Goal: Task Accomplishment & Management: Manage account settings

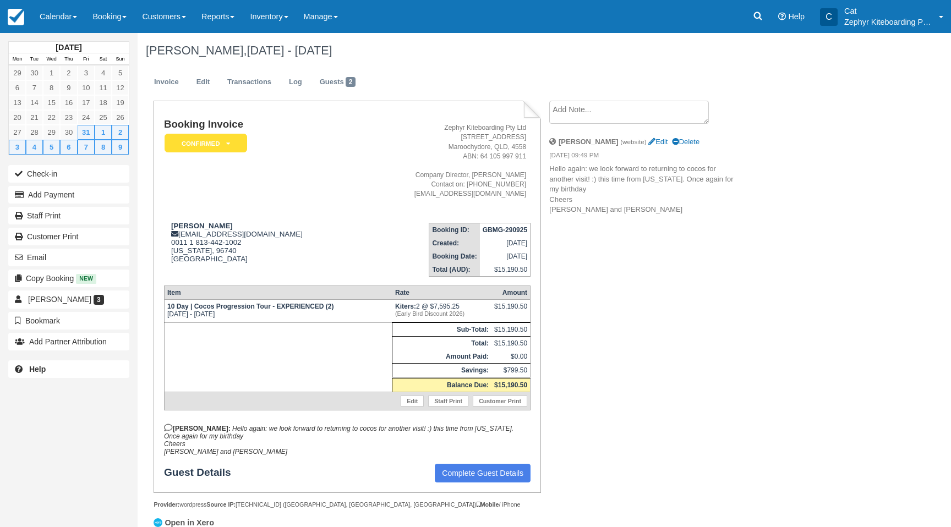
scroll to position [7, 0]
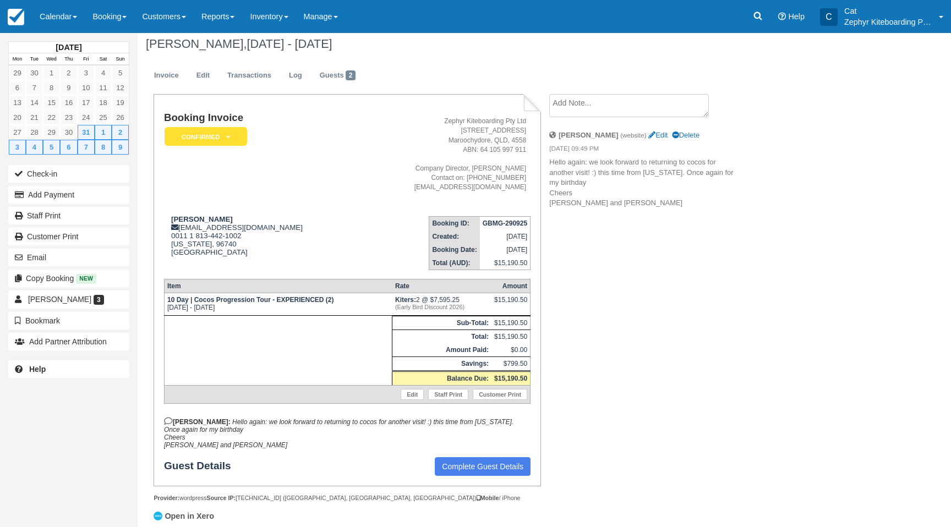
drag, startPoint x: 300, startPoint y: 45, endPoint x: 145, endPoint y: 43, distance: 155.3
click at [145, 43] on div "Caroline Chevallier Hackney, July 31 - Aug 10 2026" at bounding box center [495, 43] width 714 height 35
copy h1 "Caroline Chevallier Hackney"
drag, startPoint x: 280, startPoint y: 312, endPoint x: 166, endPoint y: 304, distance: 114.2
click at [166, 304] on td "10 Day | Cocos Progression Tour - EXPERIENCED (2) Fri July 31 2026 - Mon Aug 10…" at bounding box center [278, 304] width 228 height 23
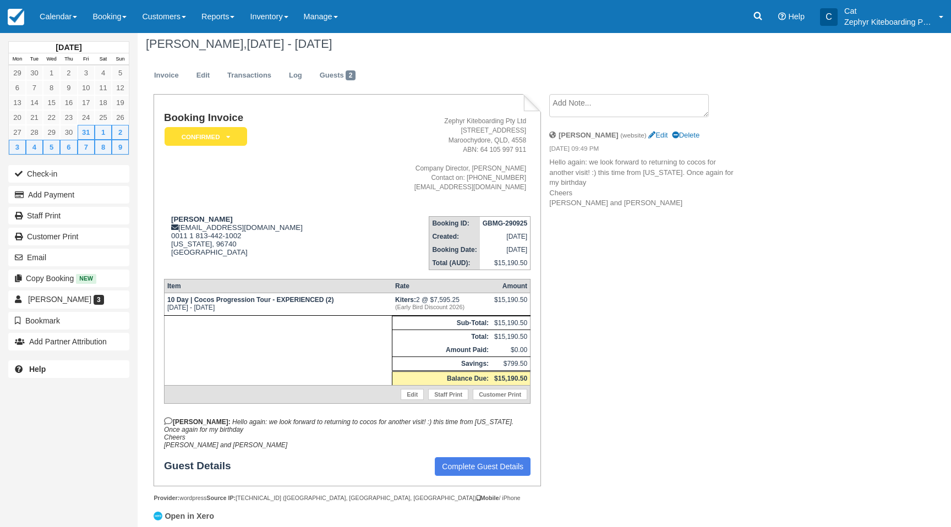
copy td "10 Day | Cocos Progression Tour - EXPERIENCED (2) Fri July 31 2026 - Mon Aug 10…"
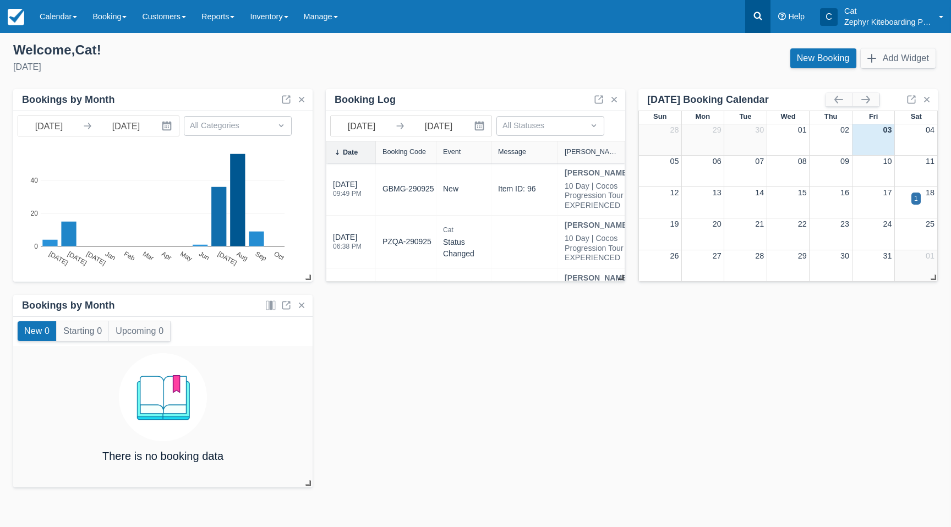
click at [755, 18] on icon at bounding box center [758, 15] width 11 height 11
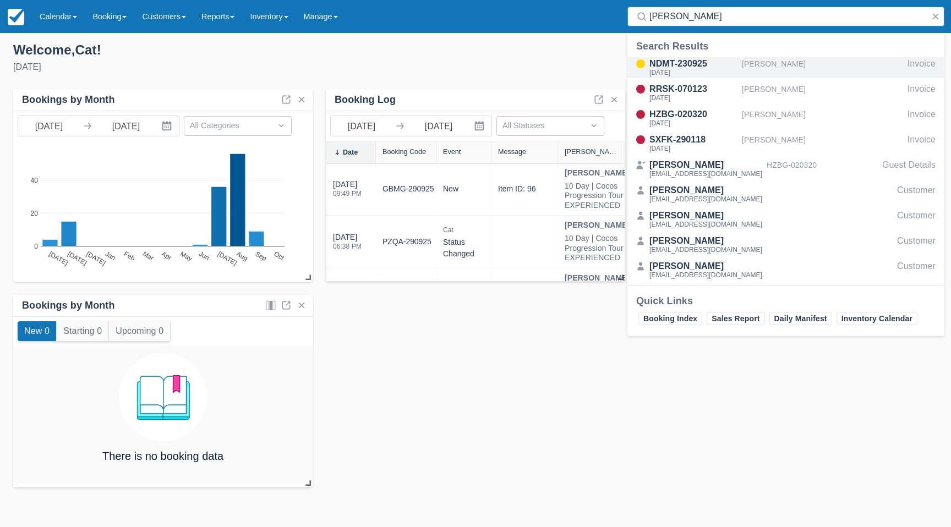
type input "brad"
click at [698, 68] on div "NDMT-230925 Fri Sept 26, 2025" at bounding box center [694, 67] width 88 height 21
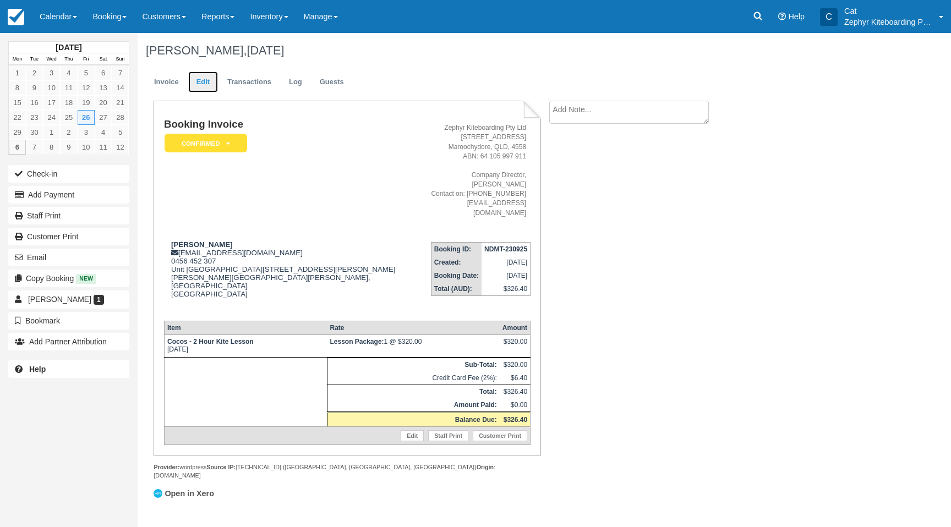
click at [206, 83] on link "Edit" at bounding box center [203, 82] width 30 height 21
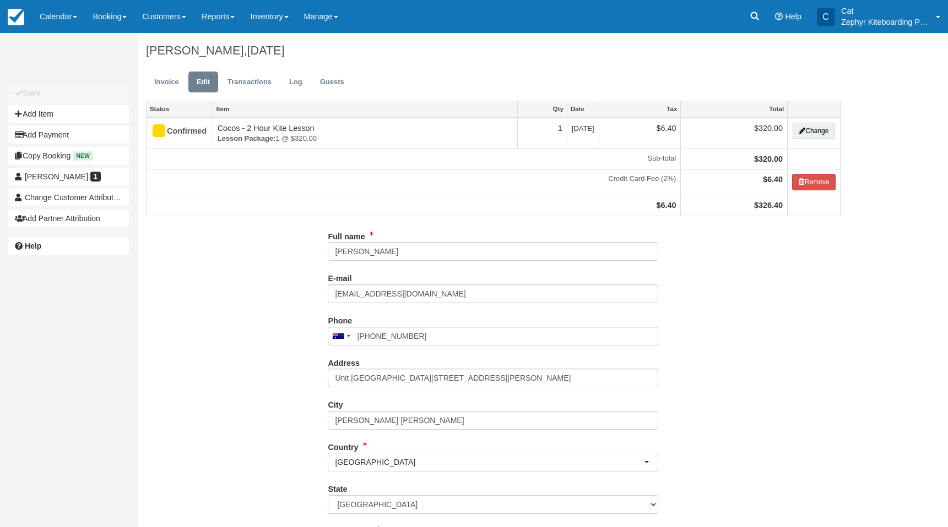
type input "0456 452 307"
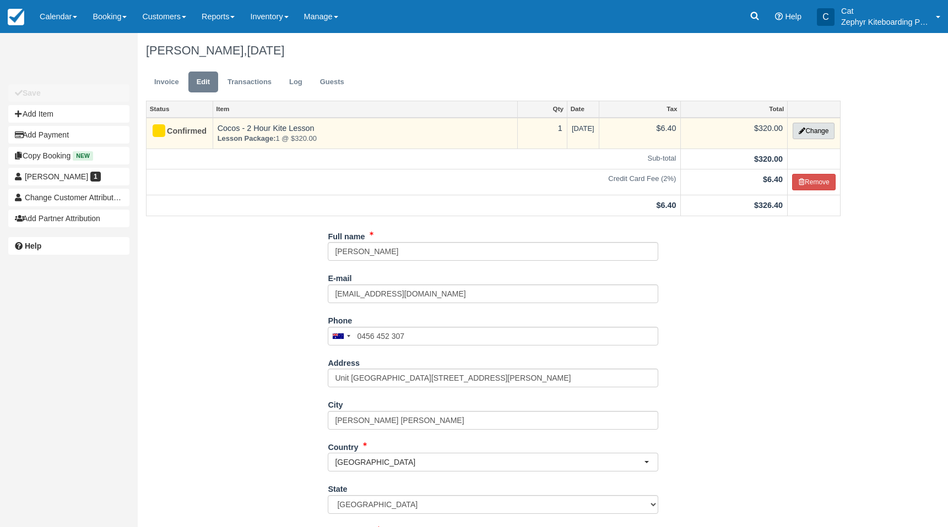
click at [820, 135] on button "Change" at bounding box center [813, 131] width 42 height 17
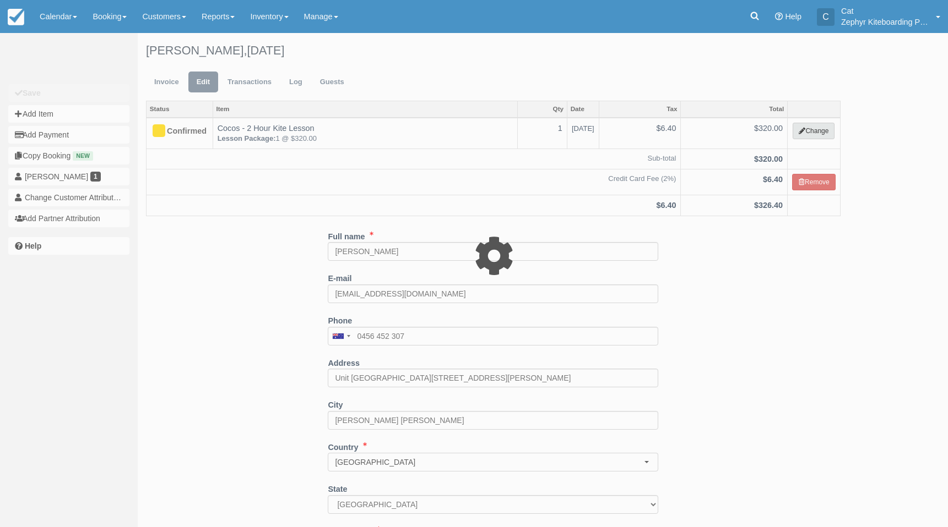
select select "13"
type input "320.00"
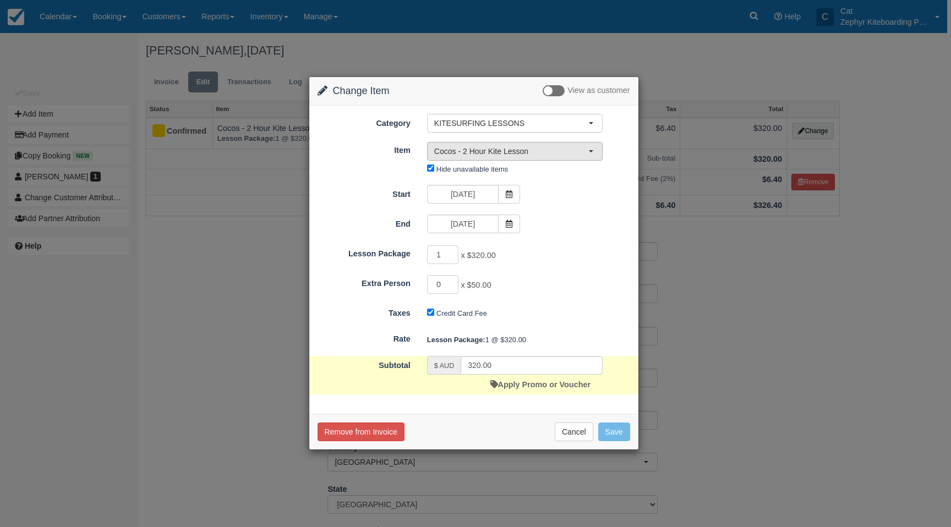
click at [568, 149] on span "Cocos - 2 Hour Kite Lesson" at bounding box center [511, 151] width 154 height 11
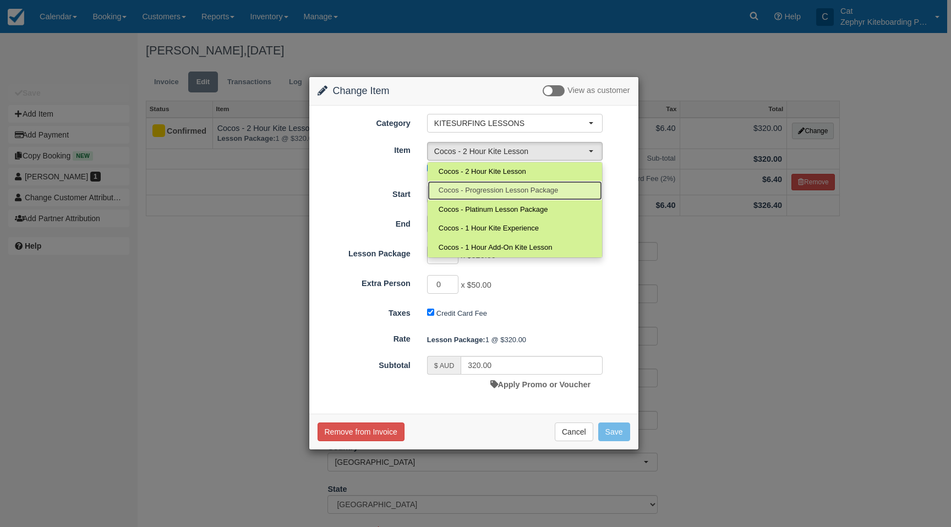
click at [517, 189] on span "Cocos - Progression Lesson Package" at bounding box center [499, 191] width 120 height 10
select select "126"
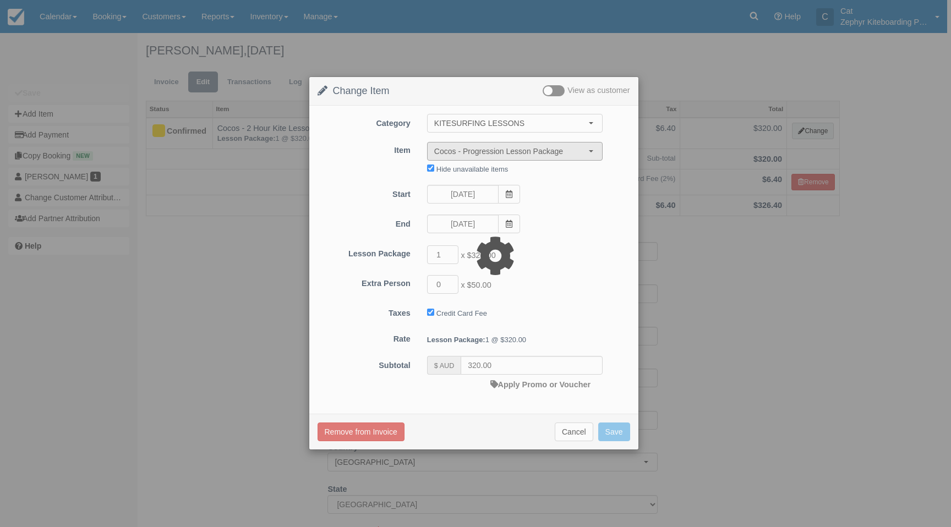
type input "750.00"
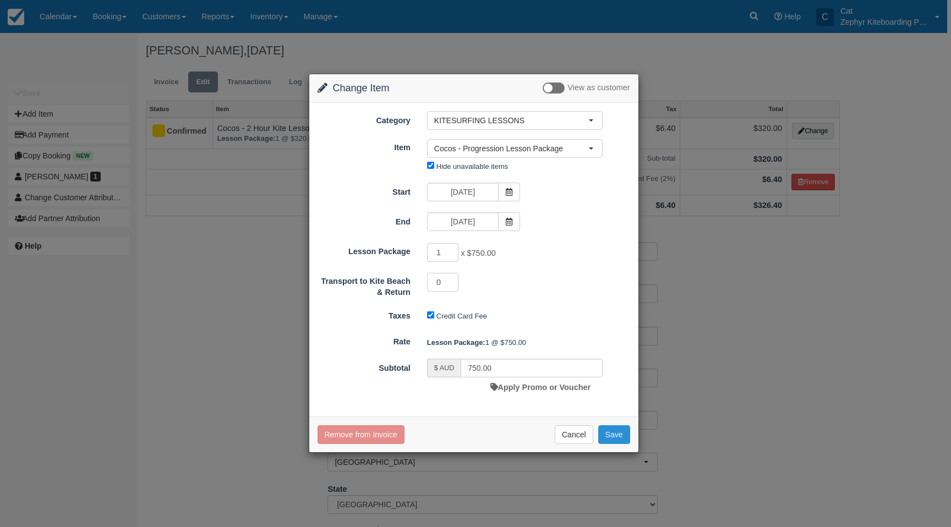
click at [617, 433] on button "Save" at bounding box center [614, 435] width 32 height 19
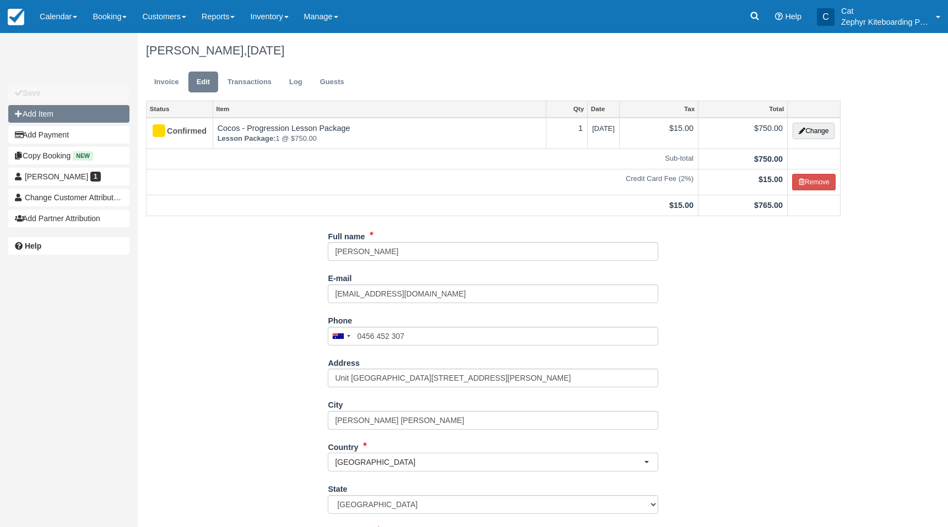
click at [41, 110] on button "Add Item" at bounding box center [68, 114] width 121 height 18
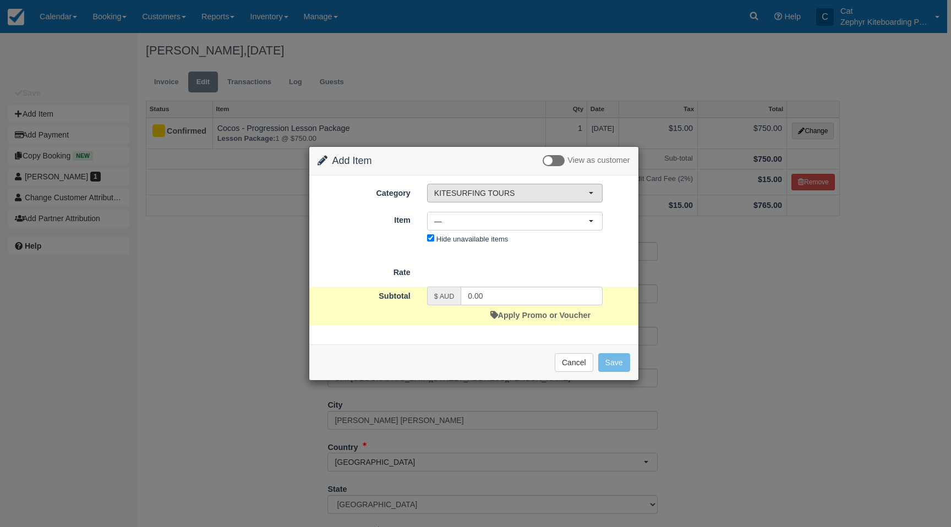
click at [578, 193] on span "KITESURFING TOURS" at bounding box center [511, 193] width 154 height 11
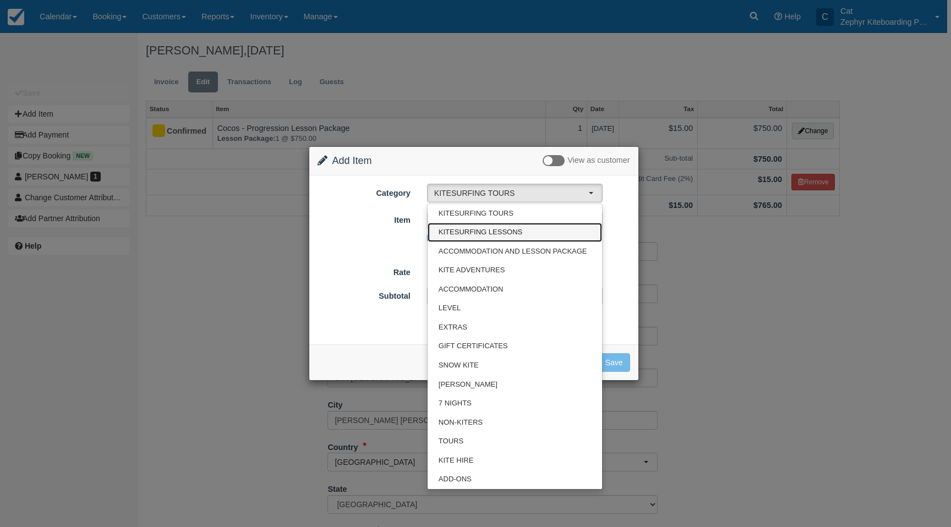
click at [502, 230] on span "KITESURFING LESSONS" at bounding box center [481, 232] width 84 height 10
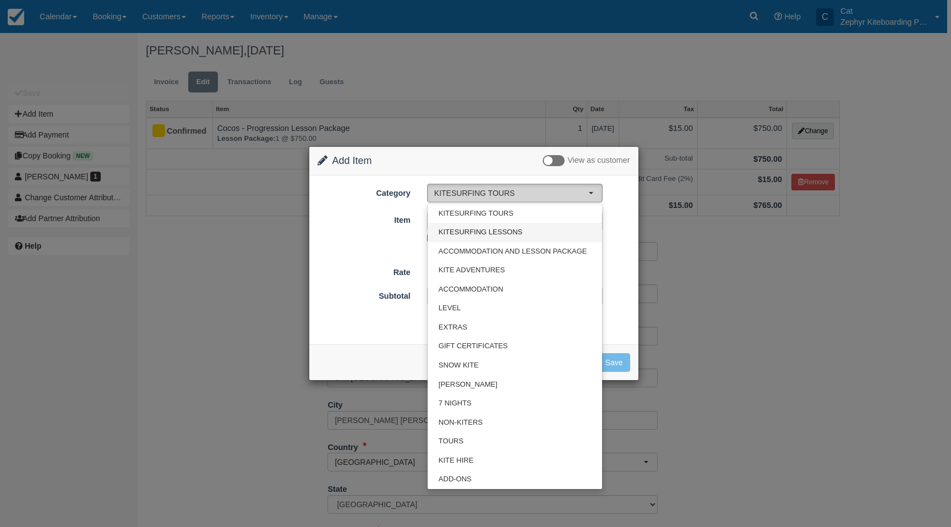
select select "13"
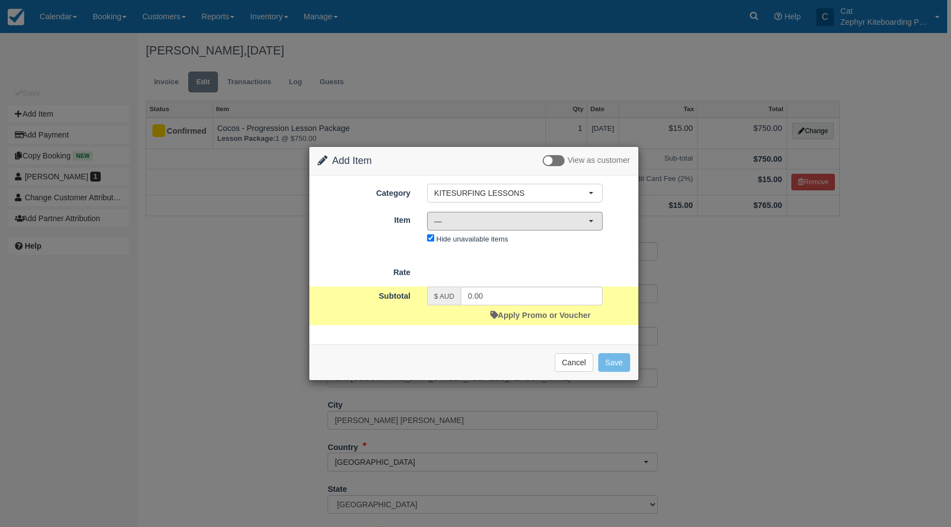
click at [586, 220] on span "—" at bounding box center [511, 221] width 154 height 11
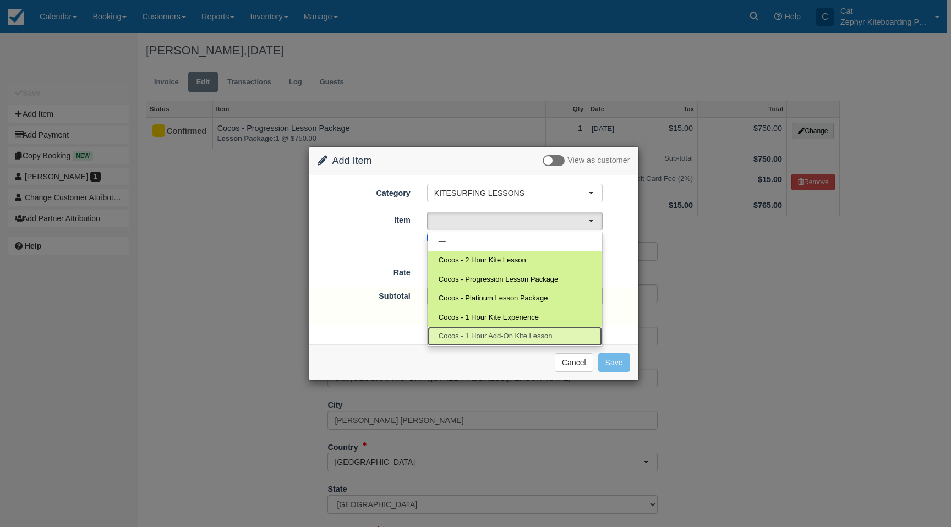
click at [518, 334] on span "Cocos - 1 Hour Add-On Kite Lesson" at bounding box center [496, 336] width 114 height 10
select select "204"
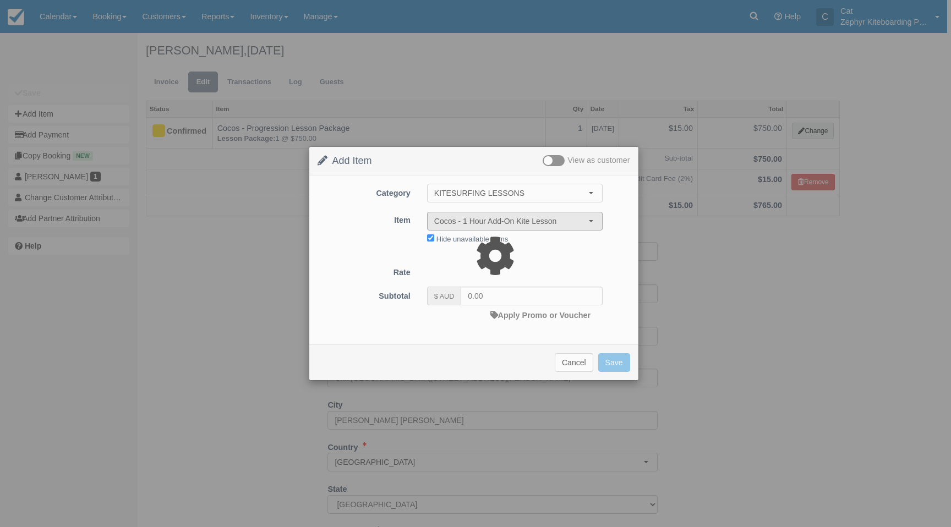
type input "150.00"
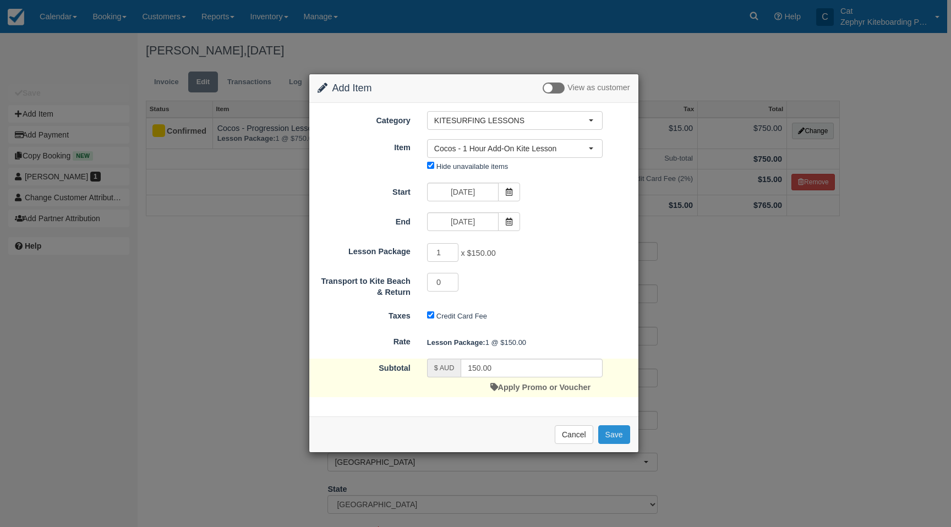
click at [619, 438] on button "Save" at bounding box center [614, 435] width 32 height 19
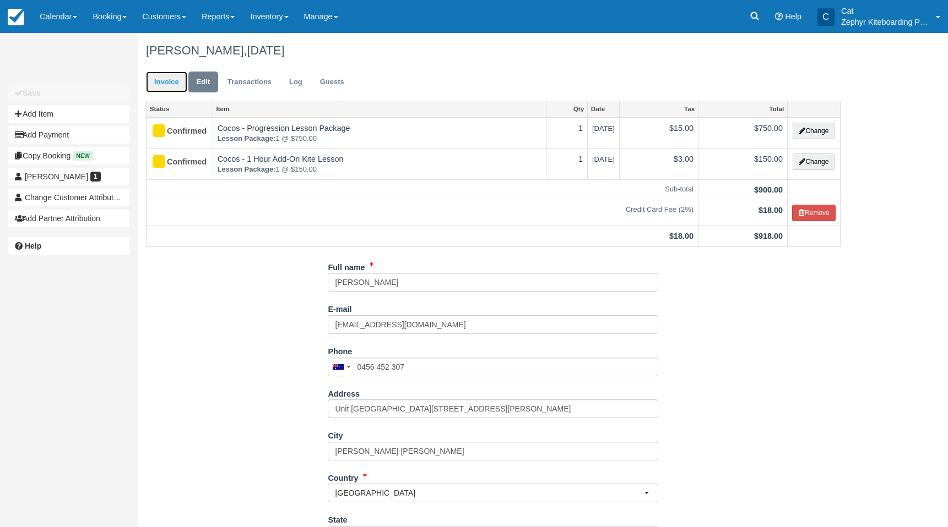
click at [164, 84] on link "Invoice" at bounding box center [166, 82] width 41 height 21
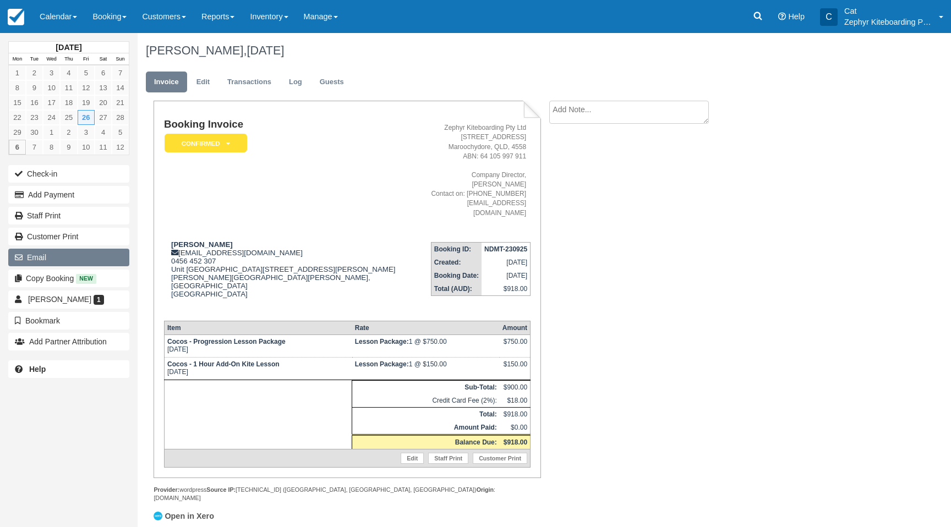
click at [52, 255] on button "Email" at bounding box center [68, 258] width 121 height 18
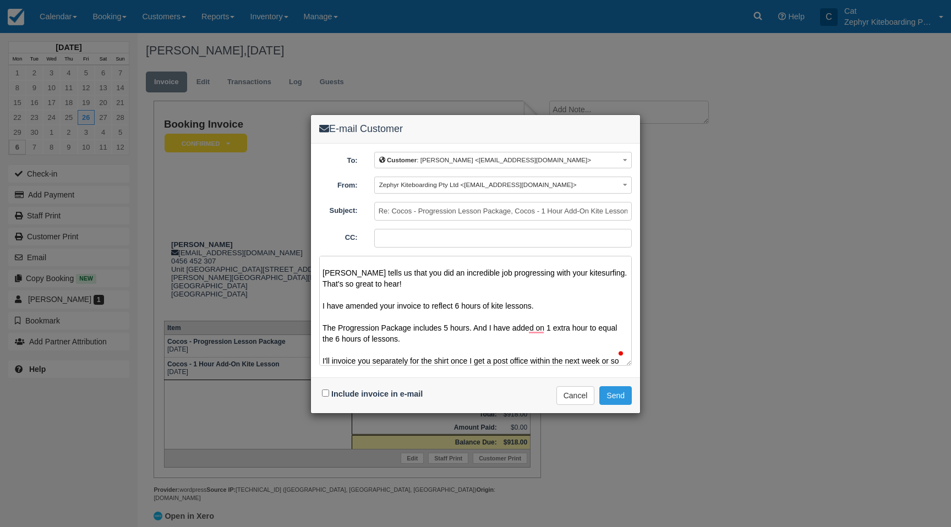
scroll to position [25, 0]
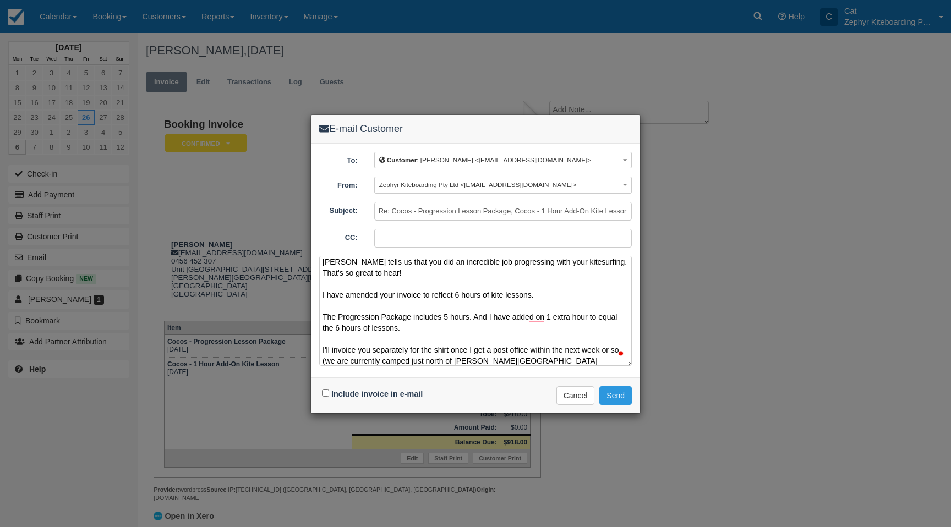
drag, startPoint x: 612, startPoint y: 352, endPoint x: 617, endPoint y: 362, distance: 11.1
click at [617, 362] on textarea "Hi Brad, Phil tells us that you did an incredible job progressing with your kit…" at bounding box center [475, 311] width 313 height 110
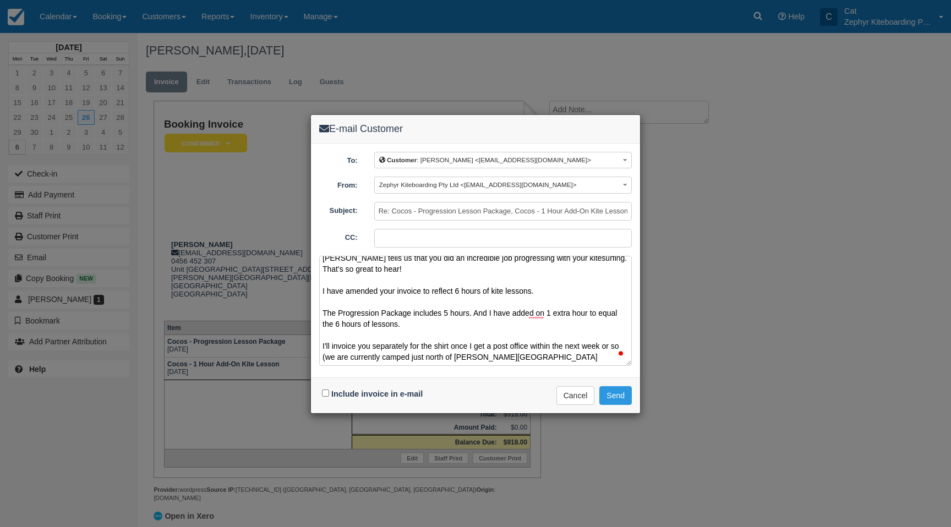
drag, startPoint x: 610, startPoint y: 351, endPoint x: 623, endPoint y: 367, distance: 20.7
click at [623, 367] on div "Hi Brad, Phil tells us that you did an incredible job progressing with your kit…" at bounding box center [475, 312] width 313 height 113
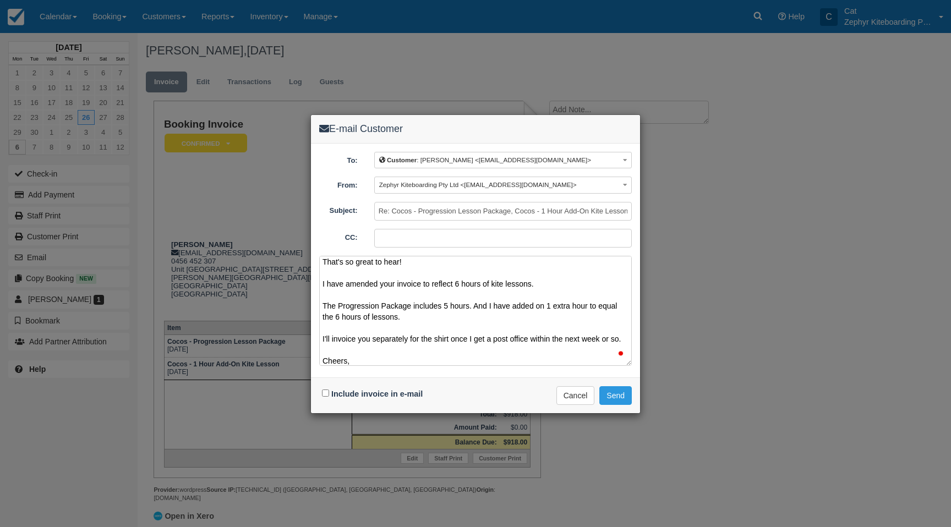
scroll to position [0, 0]
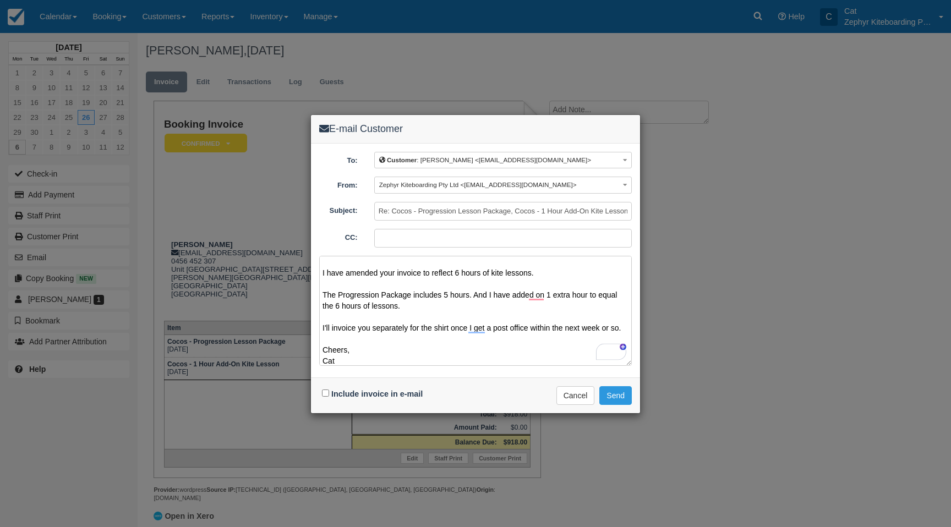
type textarea "Hi Brad, Phil tells us that you did an incredible job progressing with your kit…"
click at [326, 390] on input "Include invoice in e-mail" at bounding box center [325, 393] width 7 height 7
checkbox input "true"
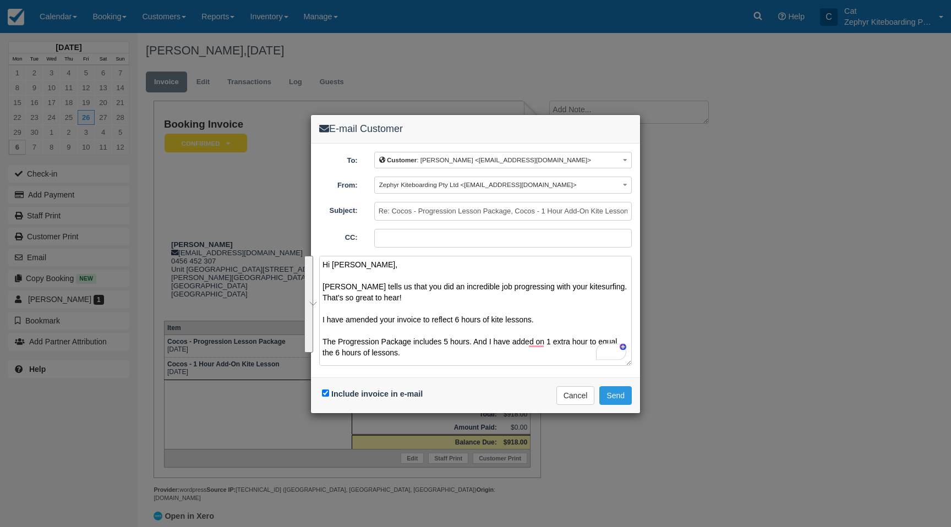
drag, startPoint x: 619, startPoint y: 325, endPoint x: 320, endPoint y: 287, distance: 300.9
click at [320, 287] on textarea "Hi Brad, Phil tells us that you did an incredible job progressing with your kit…" at bounding box center [475, 311] width 313 height 110
click at [311, 304] on button "See rewrite suggestions" at bounding box center [308, 304] width 9 height 97
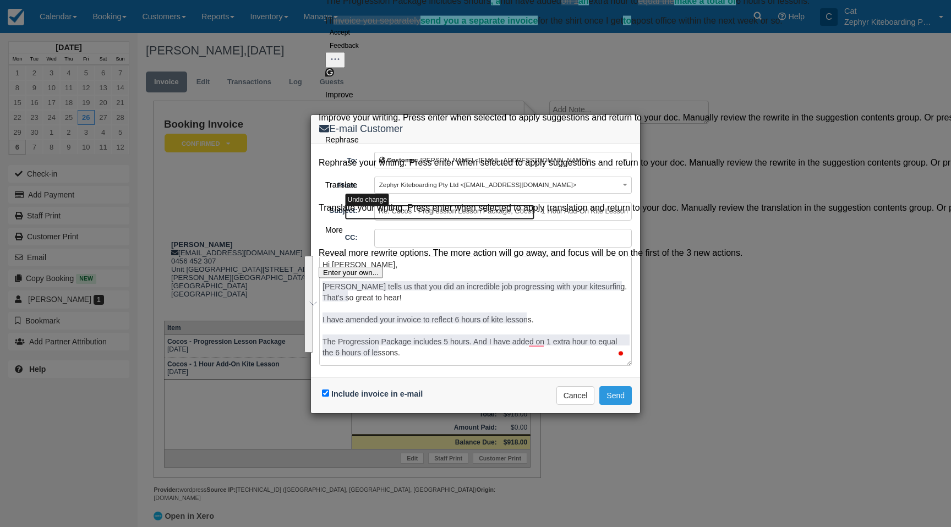
click at [355, 39] on button "Accept" at bounding box center [339, 32] width 29 height 13
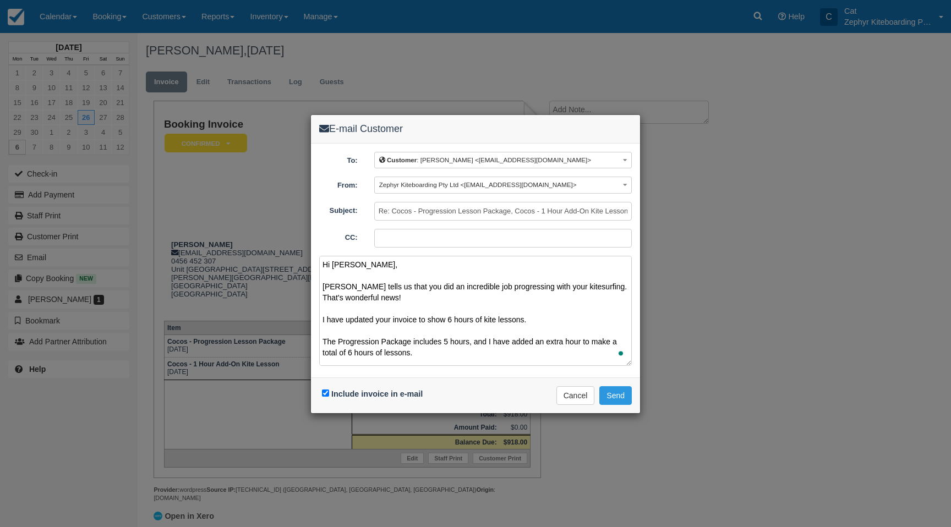
click at [600, 287] on textarea "Hi Brad, Phil tells us that you did an incredible job progressing with your kit…" at bounding box center [475, 311] width 313 height 110
click at [492, 325] on textarea "Hi Brad, Phil tells us that you did an incredible job progressing with your kit…" at bounding box center [475, 311] width 313 height 110
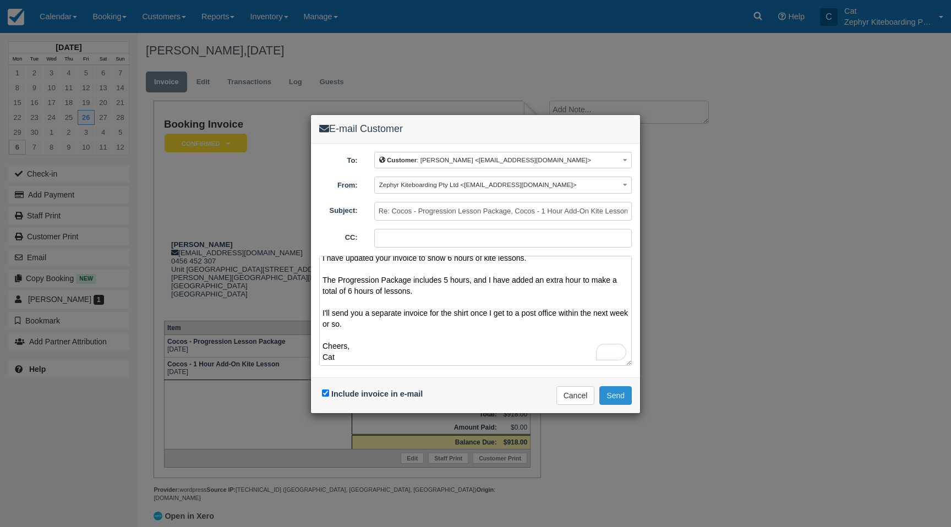
type textarea "Hi Brad, Phil tells us that you did an incredible job progressing with your kit…"
click at [613, 391] on button "Send" at bounding box center [616, 395] width 32 height 19
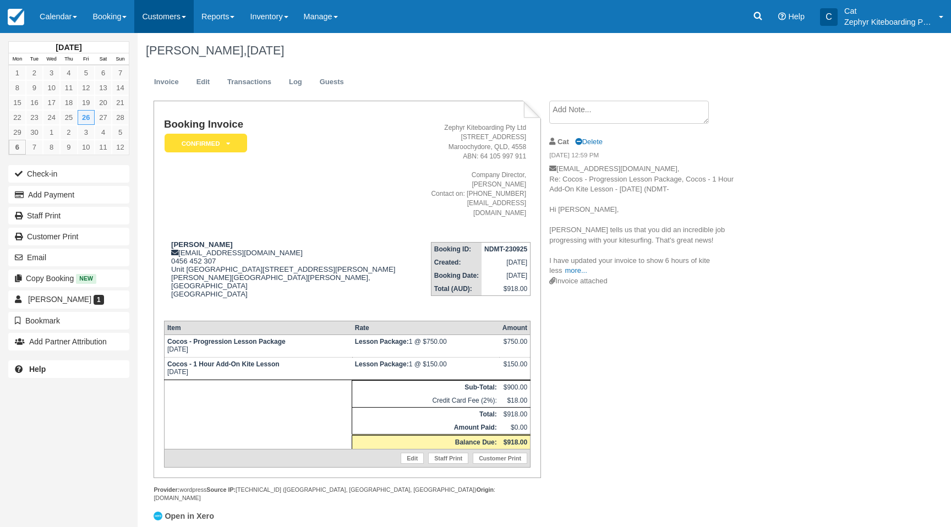
click at [177, 24] on link "Customers" at bounding box center [163, 16] width 59 height 33
click at [168, 72] on link "Directory" at bounding box center [183, 70] width 97 height 23
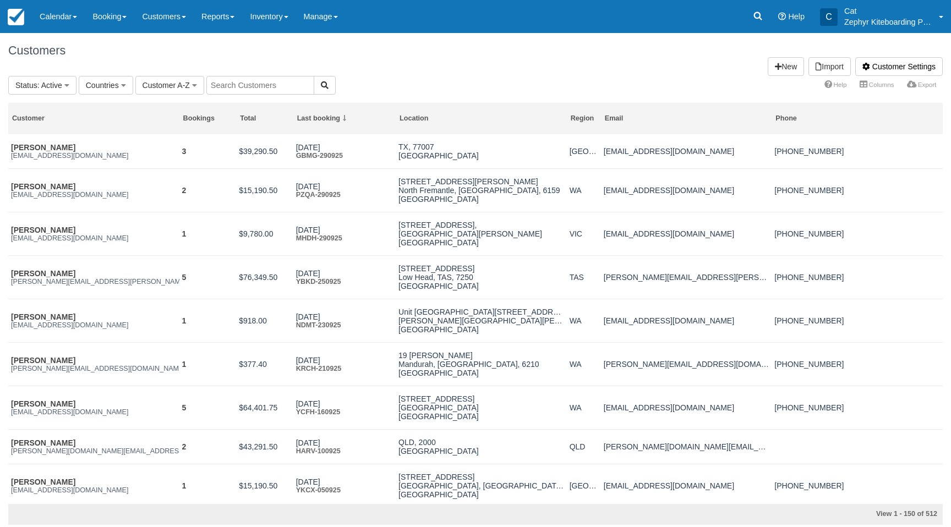
click at [241, 86] on input "text" at bounding box center [260, 85] width 108 height 19
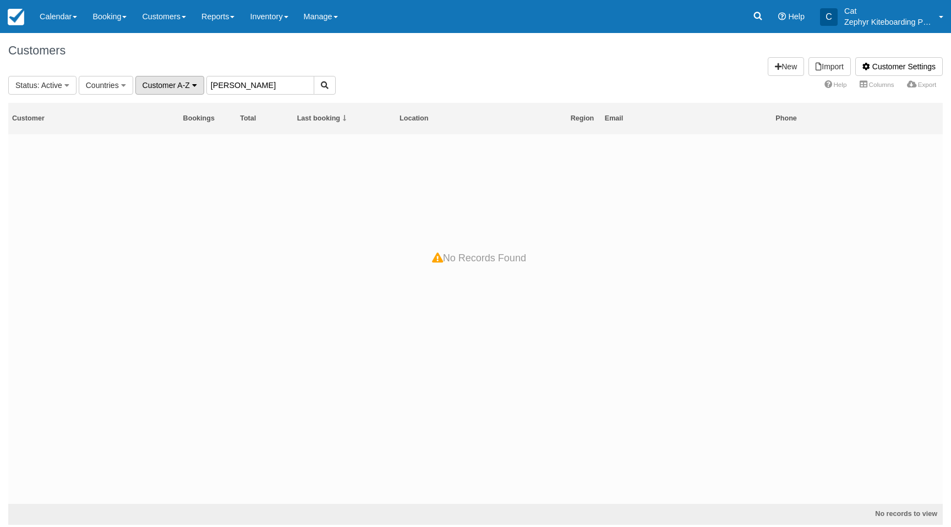
drag, startPoint x: 237, startPoint y: 87, endPoint x: 192, endPoint y: 85, distance: 45.7
click at [192, 85] on fieldset "Status : Active All Active Archived Blocked Countries All Australia (418) [GEOG…" at bounding box center [172, 85] width 328 height 19
type input "[PERSON_NAME]"
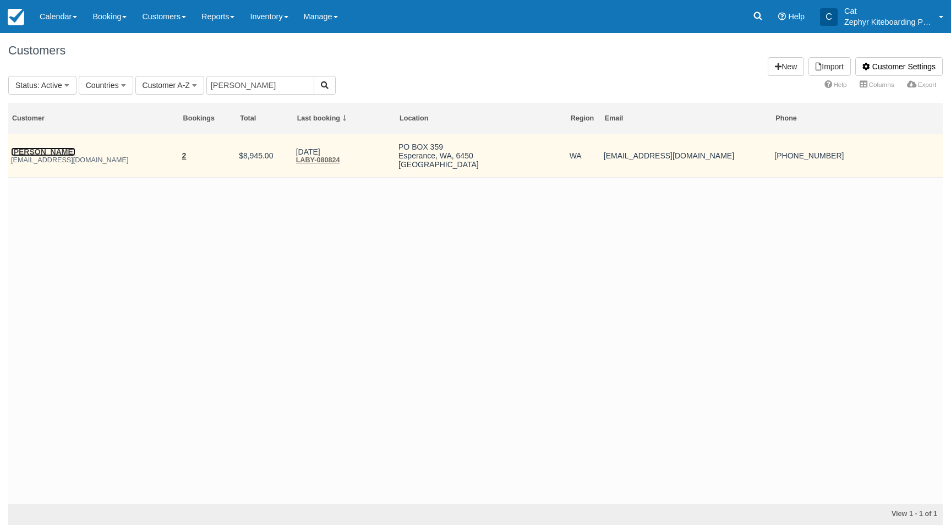
click at [40, 154] on link "[PERSON_NAME]" at bounding box center [43, 152] width 64 height 9
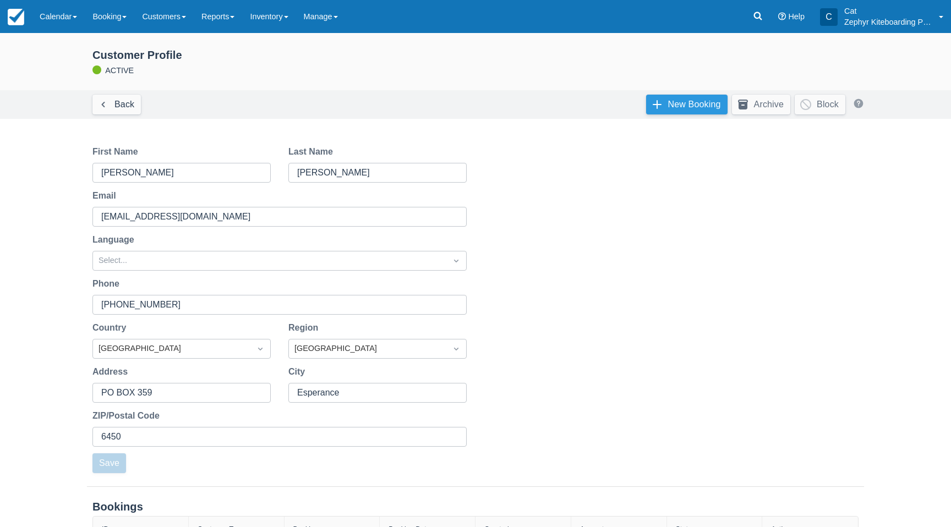
click at [679, 105] on link "New Booking" at bounding box center [686, 105] width 81 height 20
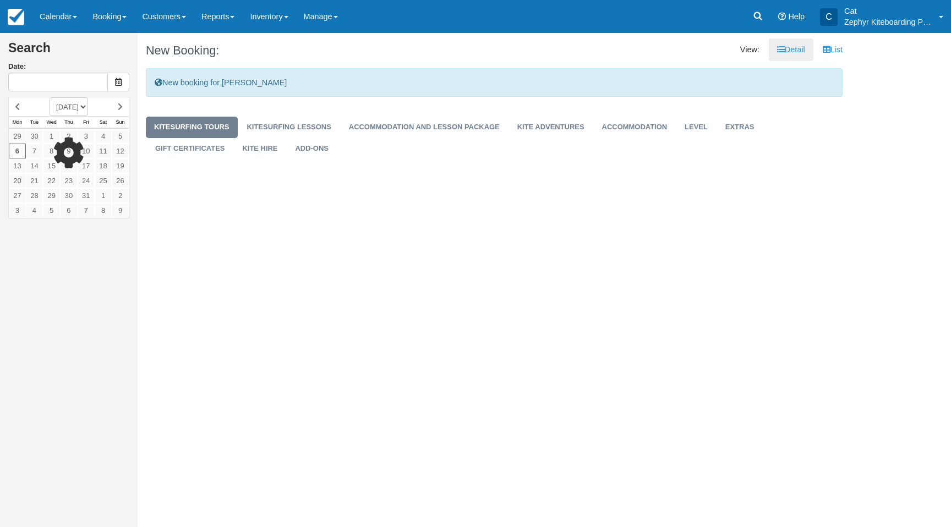
type input "[DATE]"
click at [288, 133] on link "KITESURFING LESSONS" at bounding box center [289, 127] width 101 height 21
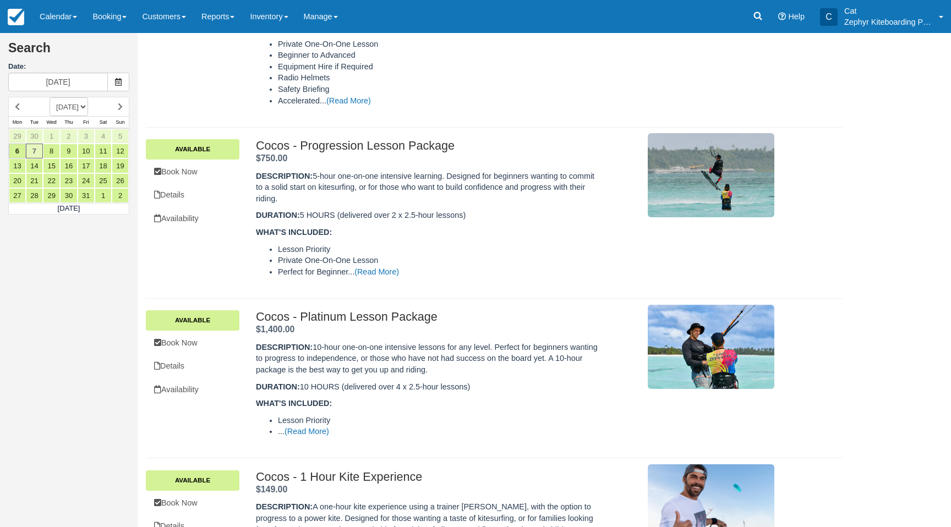
scroll to position [244, 0]
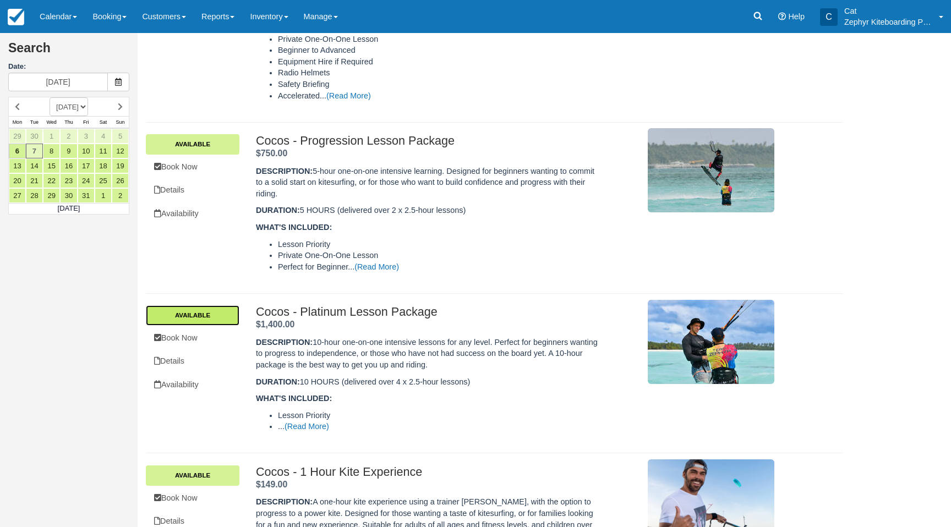
click at [202, 317] on link "Available" at bounding box center [193, 316] width 94 height 20
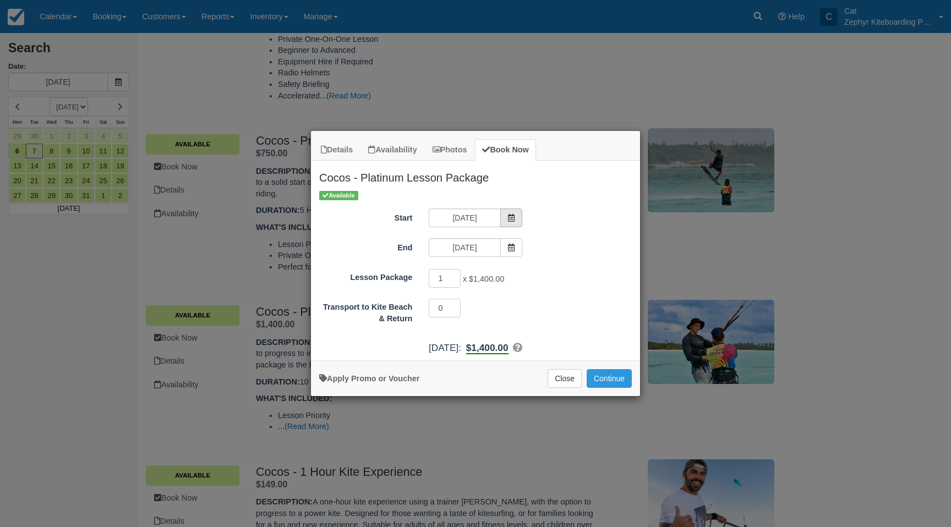
click at [504, 212] on span "Item Modal" at bounding box center [511, 218] width 22 height 19
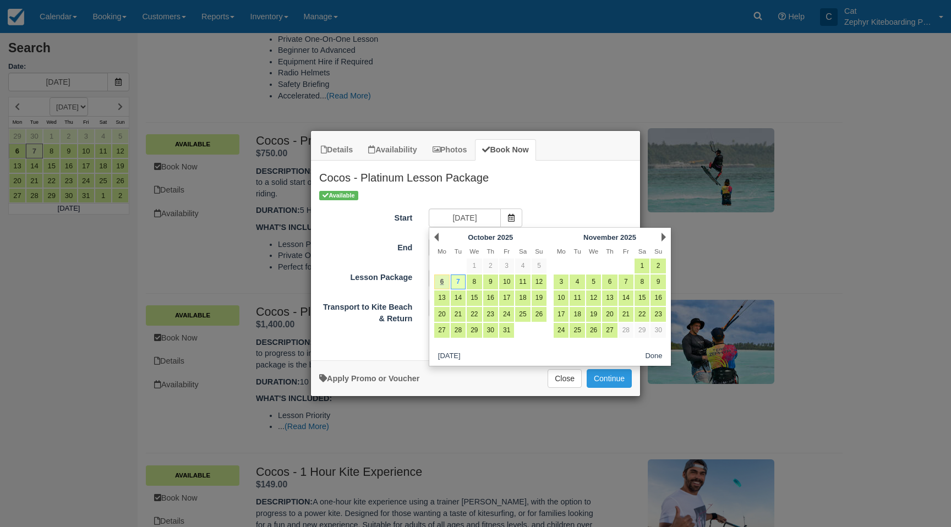
click at [434, 283] on link "6" at bounding box center [441, 282] width 15 height 15
type input "06/10/25"
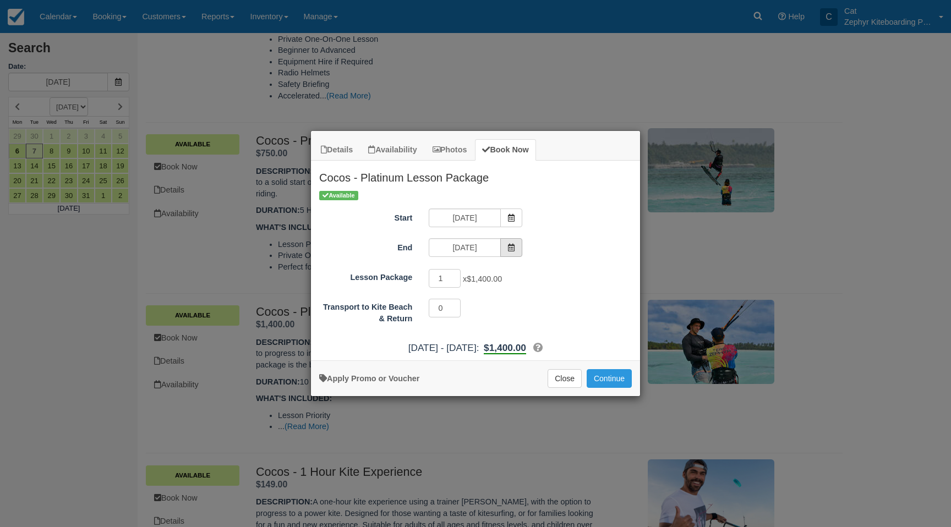
click at [501, 248] on span "Item Modal" at bounding box center [511, 247] width 22 height 19
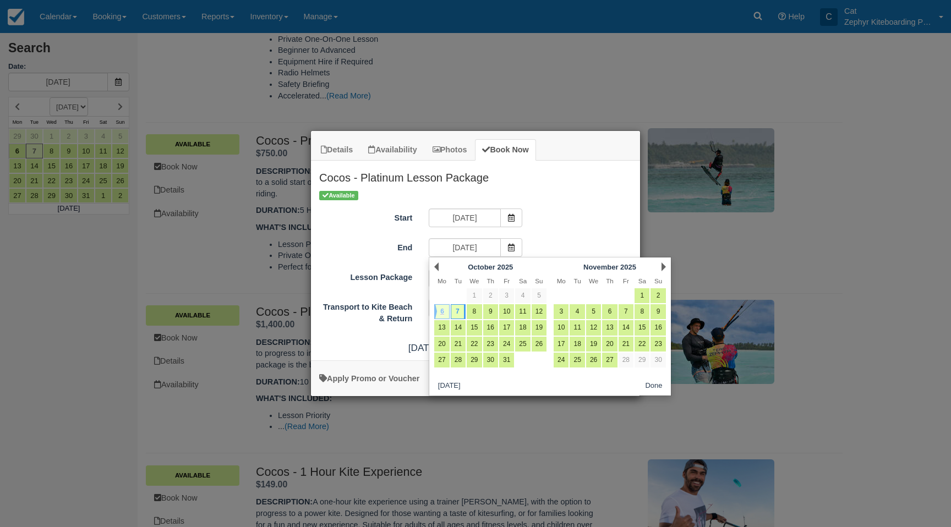
click at [441, 305] on link "6" at bounding box center [441, 311] width 15 height 15
type input "06/10/25"
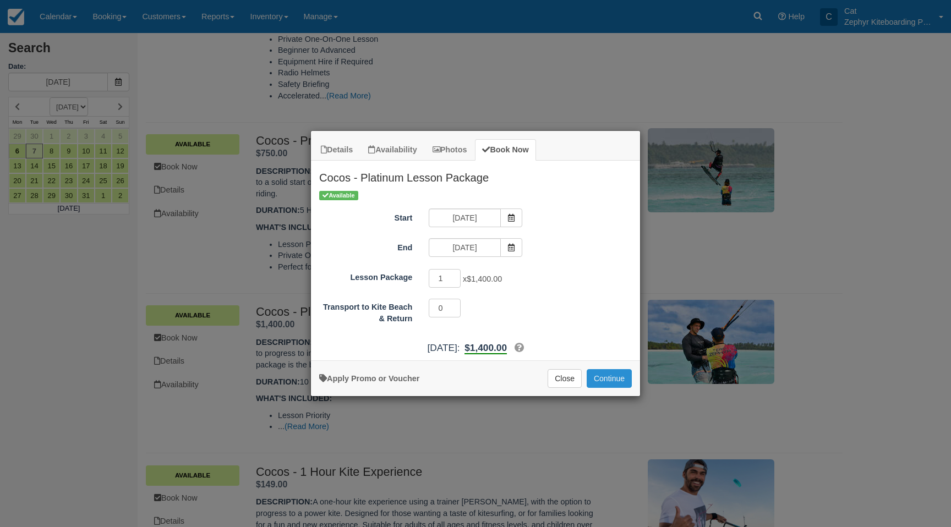
click at [602, 377] on button "Continue" at bounding box center [609, 378] width 45 height 19
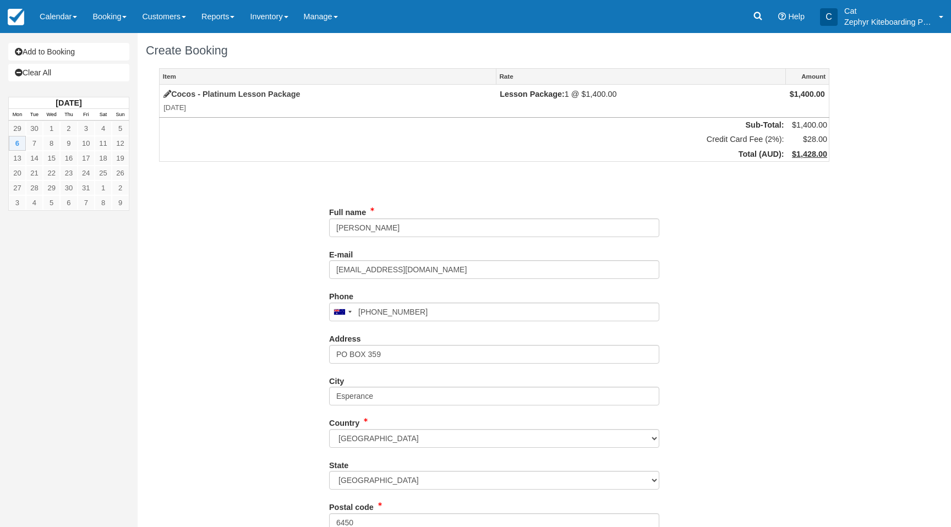
type input "0428 782 044"
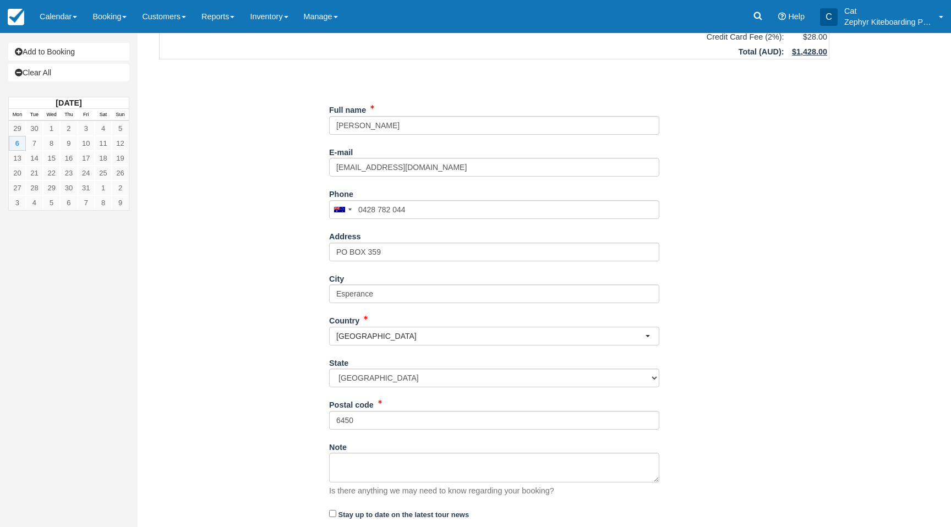
scroll to position [133, 0]
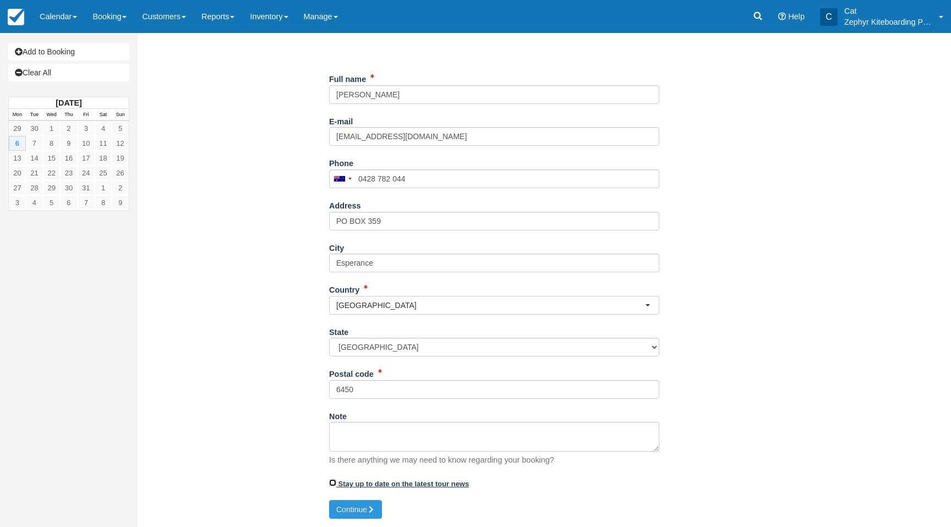
click at [333, 484] on input "Stay up to date on the latest tour news" at bounding box center [332, 483] width 7 height 7
checkbox input "true"
click at [344, 510] on button "Continue" at bounding box center [355, 509] width 53 height 19
type input "[PHONE_NUMBER]"
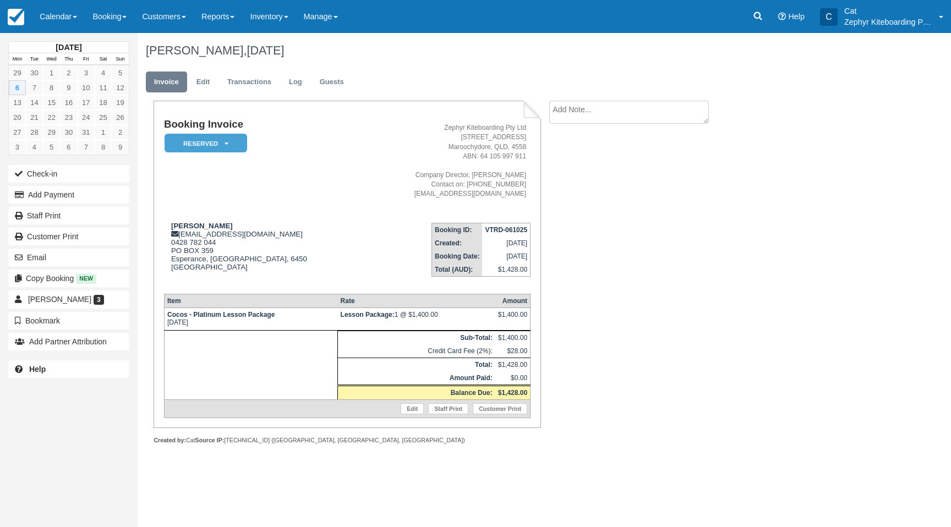
click at [628, 113] on textarea at bounding box center [629, 112] width 160 height 23
paste textarea "21 September - 2 Hrs 22 September - 2 Hrs 24 September - 2 Hrs 26 September - 2…"
click at [551, 107] on textarea "21 September - 2 Hrs 22 September - 2 Hrs 24 September - 2 Hrs 26 September - 2…" at bounding box center [629, 132] width 160 height 62
type textarea "Kite Lessons with Phil: 21 September - 2 Hrs 22 September - 2 Hrs 24 September …"
click at [609, 173] on input "Show on invoice" at bounding box center [610, 173] width 7 height 7
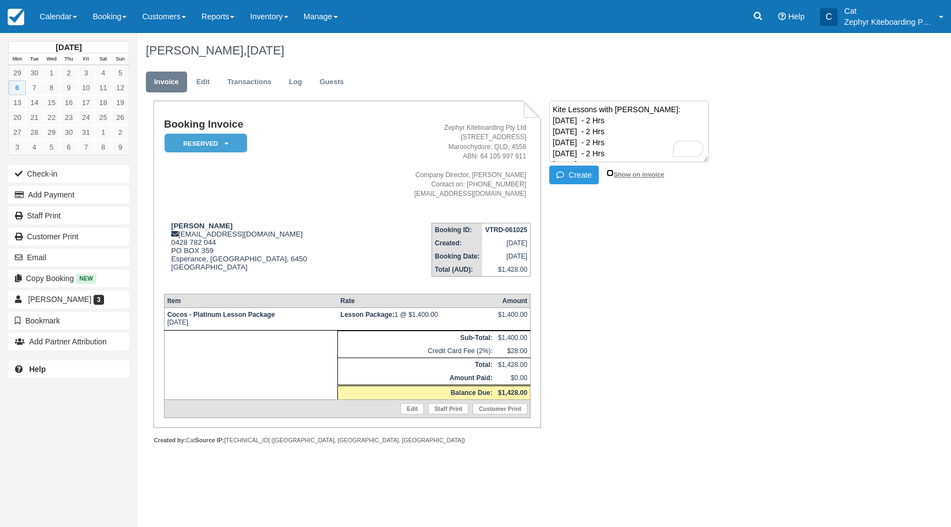
checkbox input "true"
click at [574, 176] on button "Create" at bounding box center [574, 175] width 50 height 19
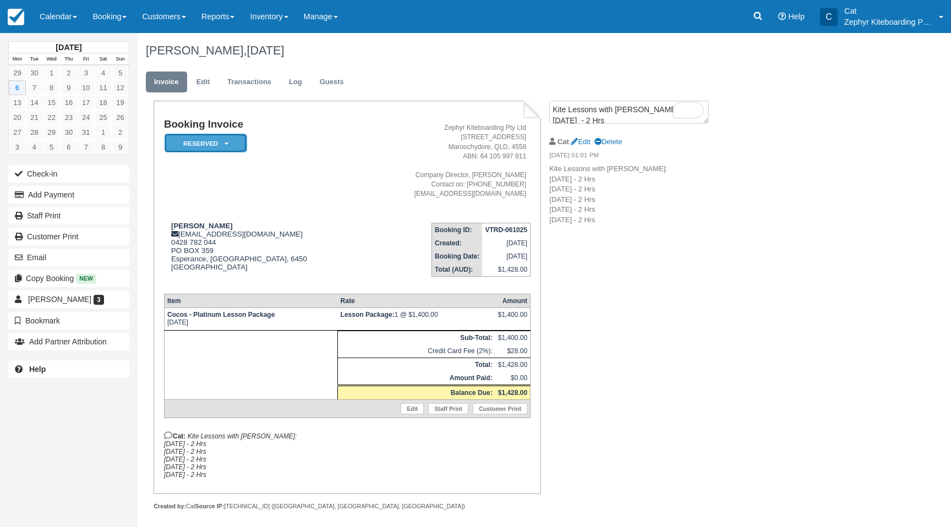
click at [217, 142] on em "Reserved" at bounding box center [206, 143] width 83 height 19
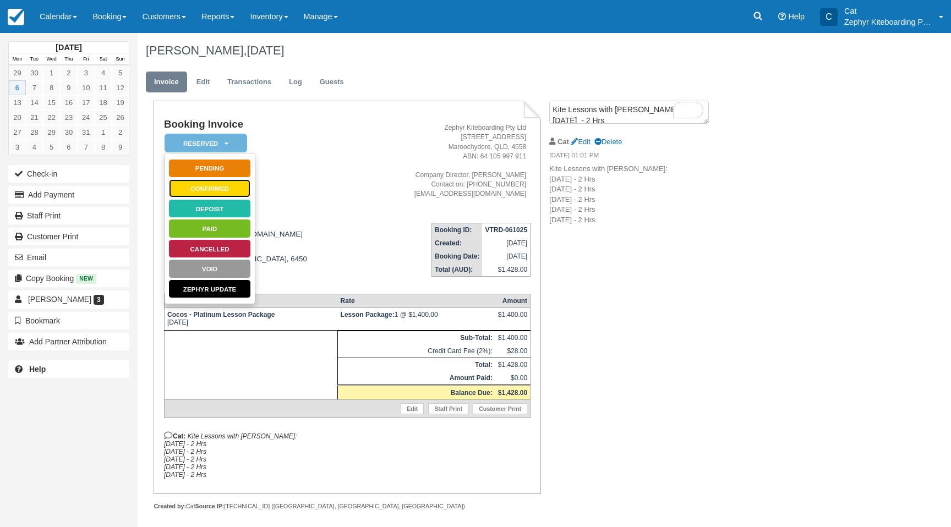
click at [197, 190] on link "Confirmed" at bounding box center [209, 188] width 83 height 19
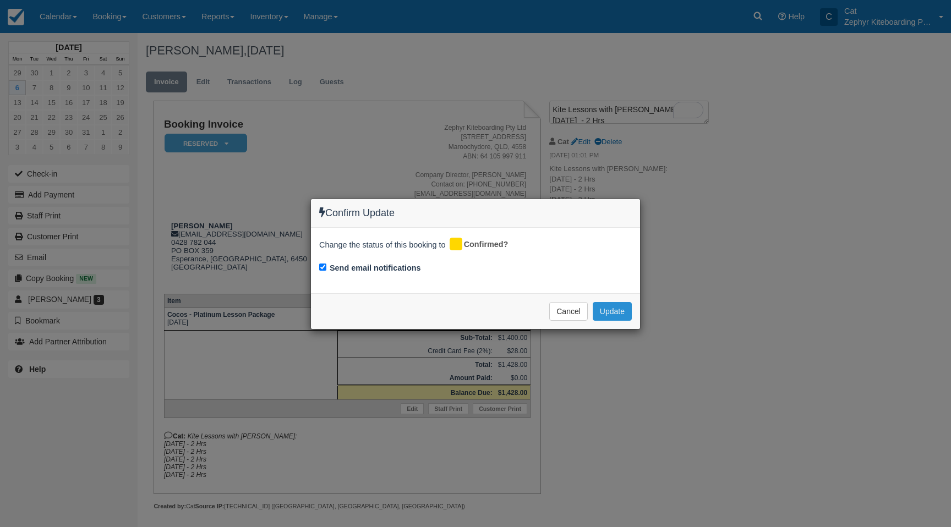
click at [609, 311] on button "Update" at bounding box center [612, 311] width 39 height 19
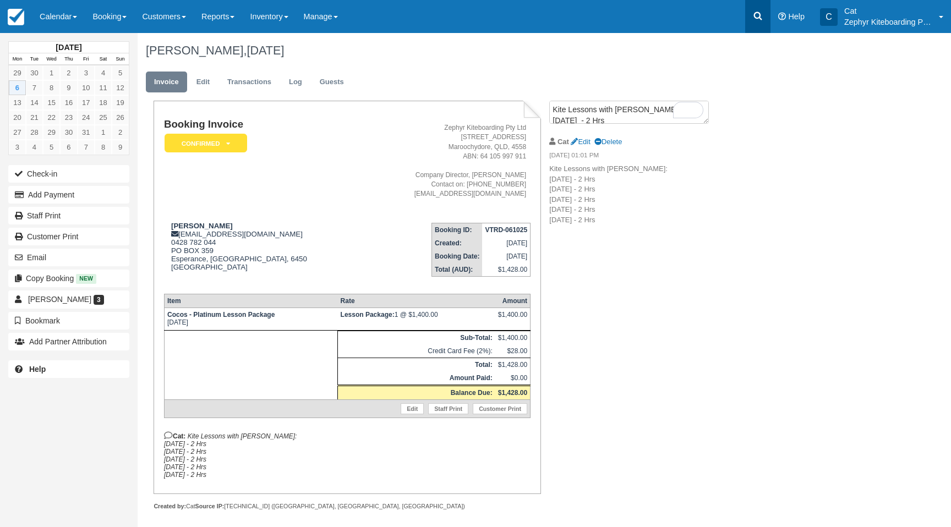
click at [758, 9] on link at bounding box center [757, 16] width 25 height 33
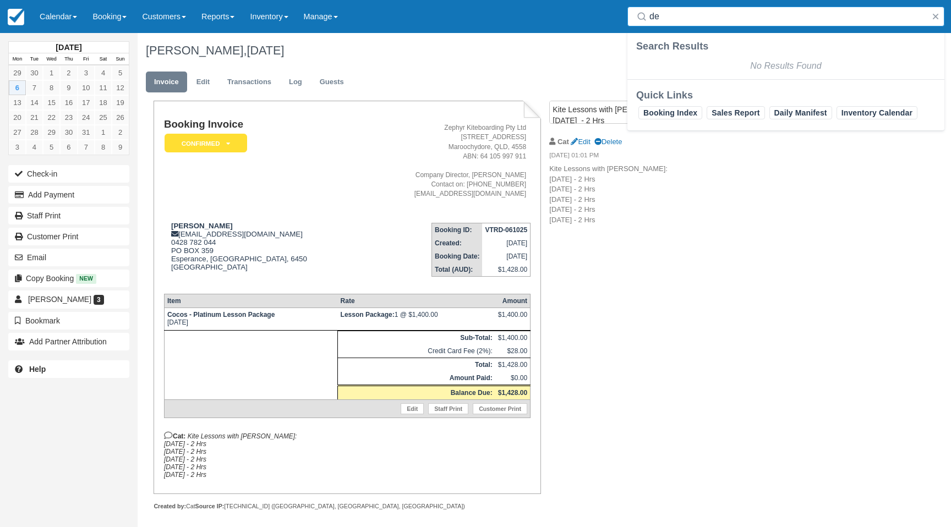
type input "d"
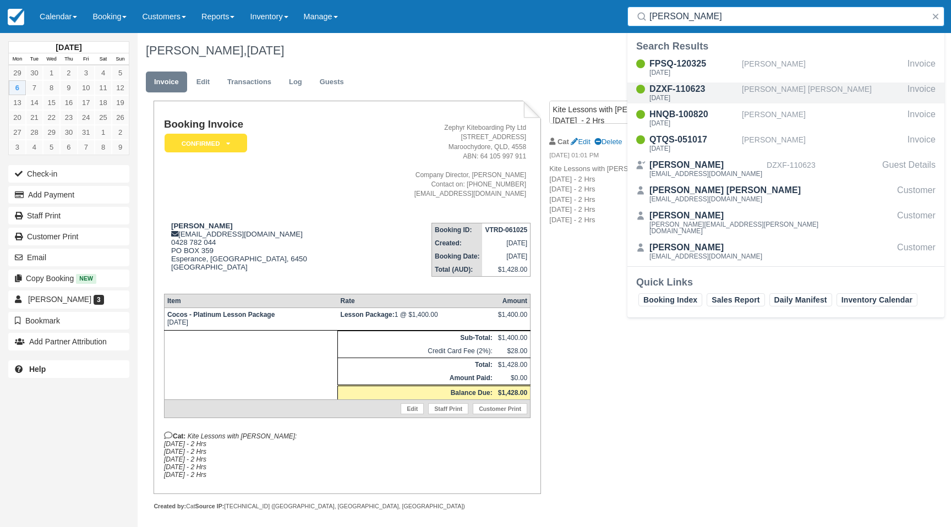
type input "cox"
click at [692, 84] on div "DZXF-110623" at bounding box center [694, 89] width 88 height 13
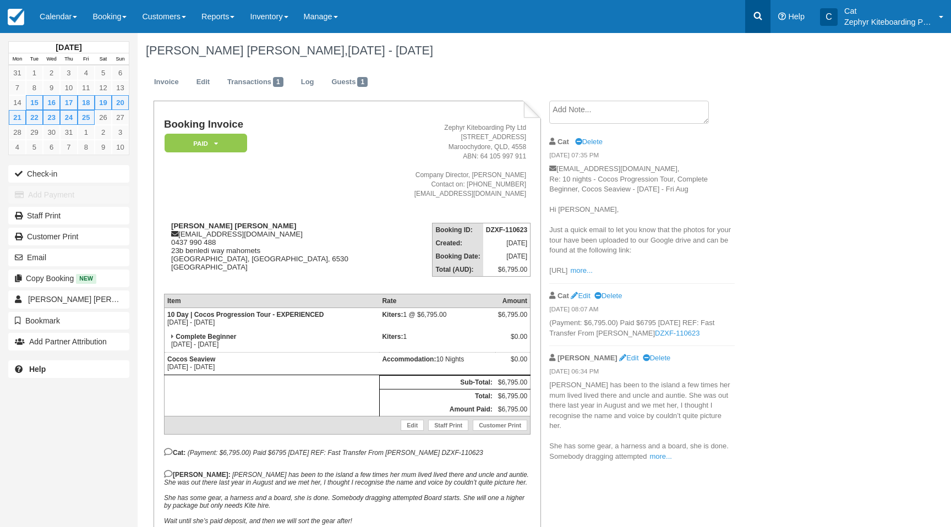
click at [765, 14] on link at bounding box center [757, 16] width 25 height 33
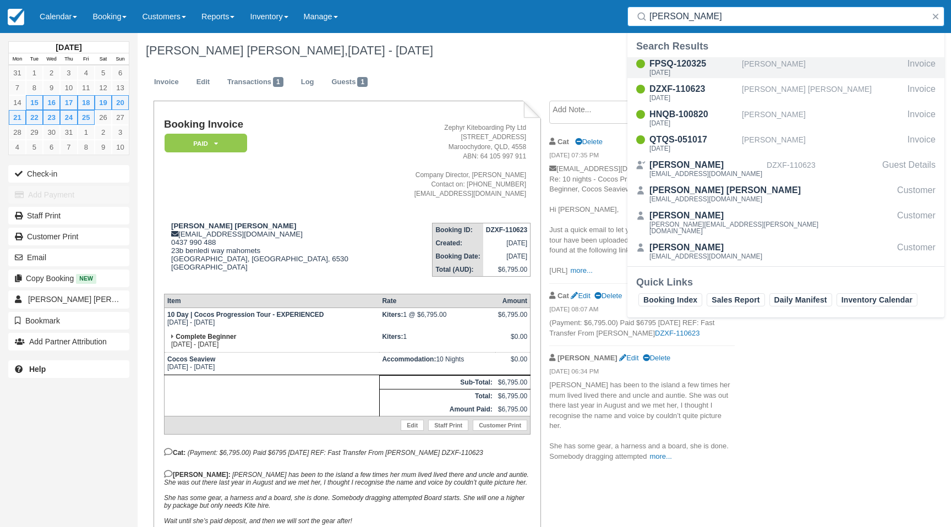
type input "[PERSON_NAME]"
click at [695, 62] on div "FPSQ-120325" at bounding box center [694, 63] width 88 height 13
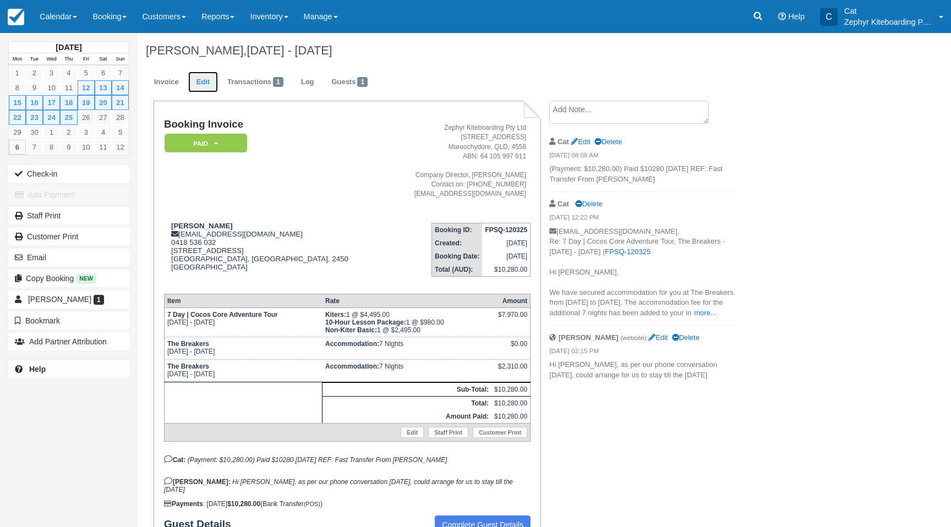
click at [202, 81] on link "Edit" at bounding box center [203, 82] width 30 height 21
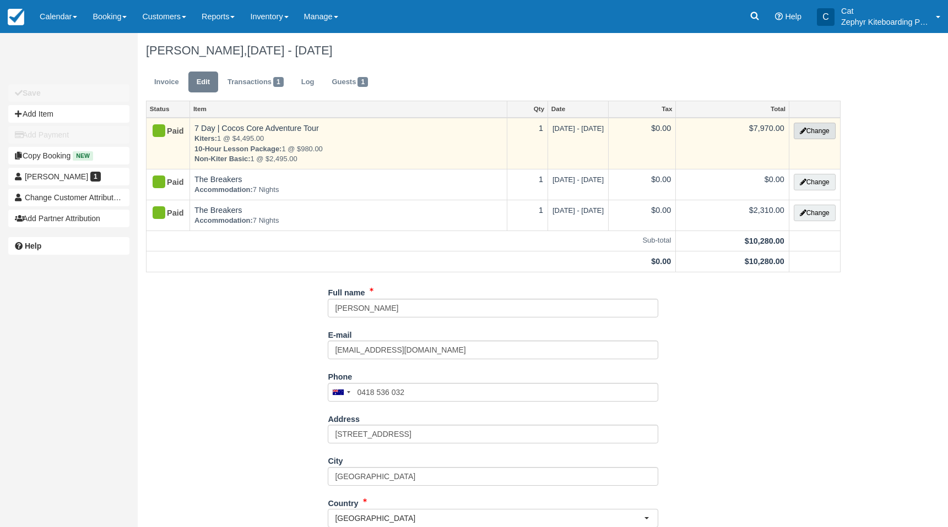
click at [814, 132] on button "Change" at bounding box center [814, 131] width 42 height 17
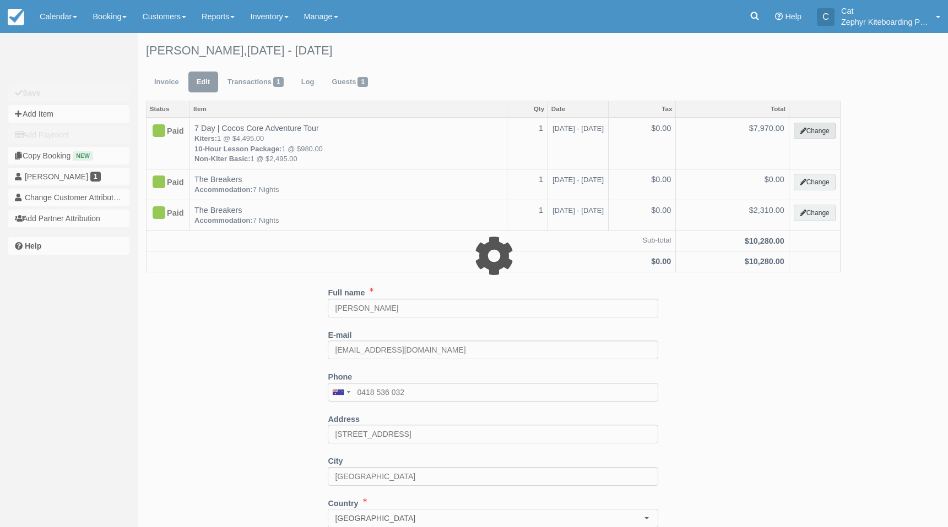
type input "7970.00"
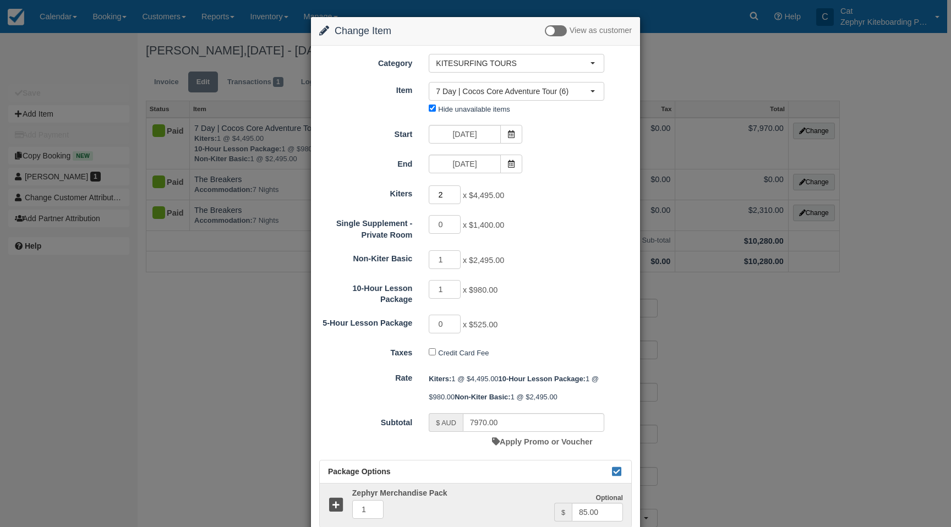
type input "2"
click at [454, 193] on input "2" at bounding box center [445, 195] width 32 height 19
type input "0"
click at [453, 292] on input "0" at bounding box center [445, 289] width 32 height 19
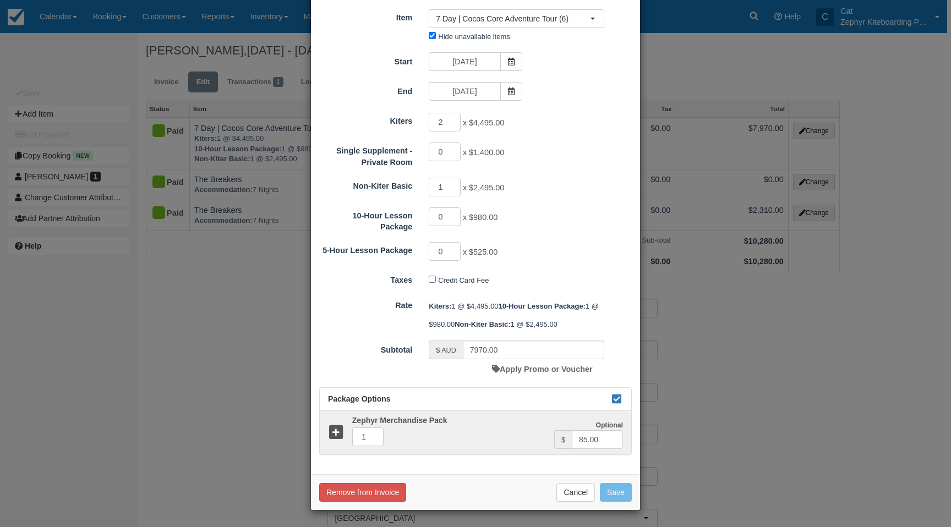
click at [578, 272] on div "Credit Card Fee" at bounding box center [517, 281] width 192 height 18
type input "11485.00"
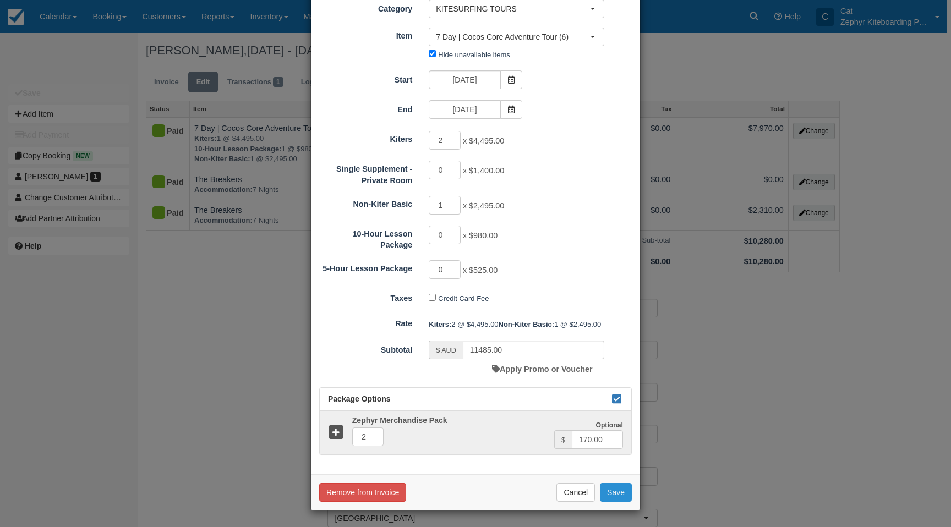
click at [616, 492] on button "Save" at bounding box center [616, 492] width 32 height 19
checkbox input "false"
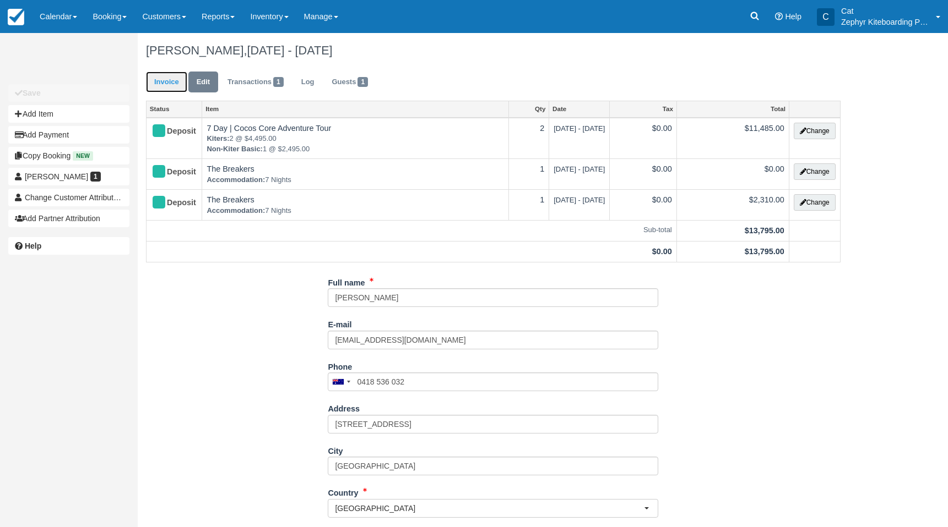
click at [159, 81] on link "Invoice" at bounding box center [166, 82] width 41 height 21
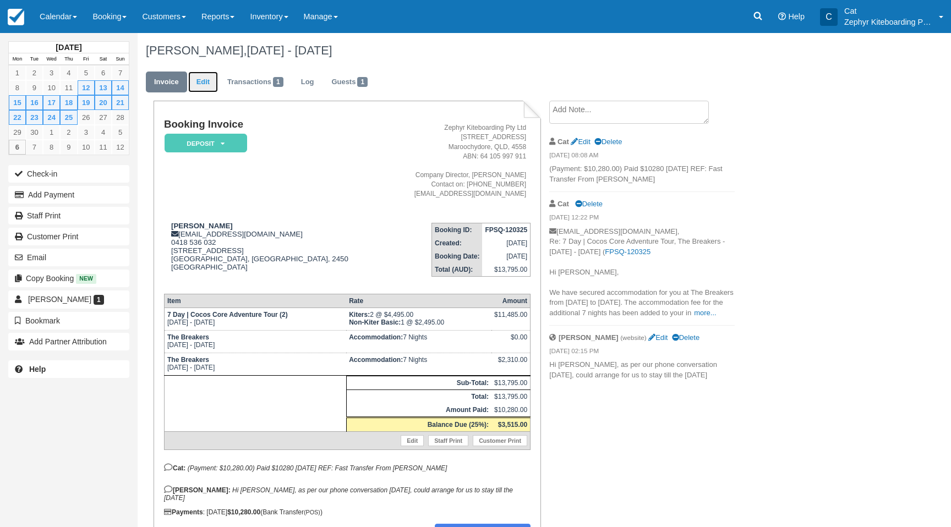
click at [202, 84] on link "Edit" at bounding box center [203, 82] width 30 height 21
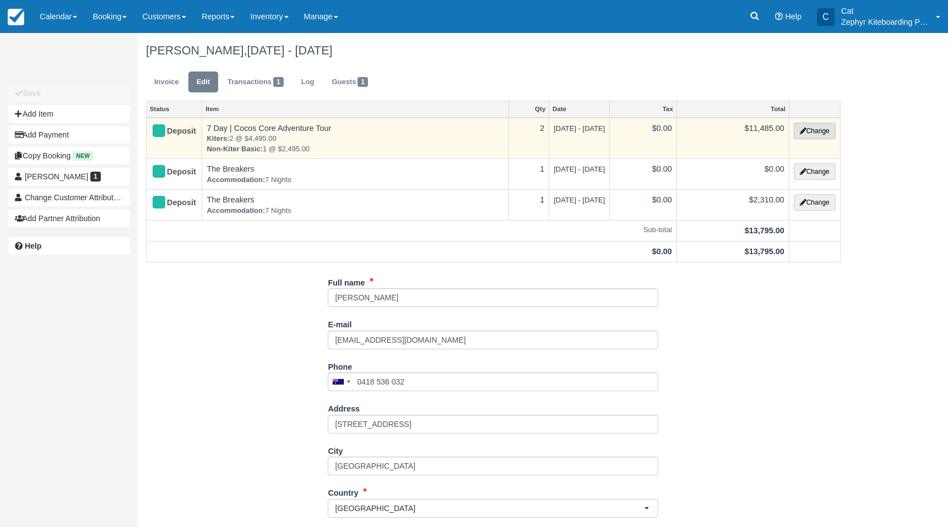
click at [809, 128] on button "Change" at bounding box center [814, 131] width 42 height 17
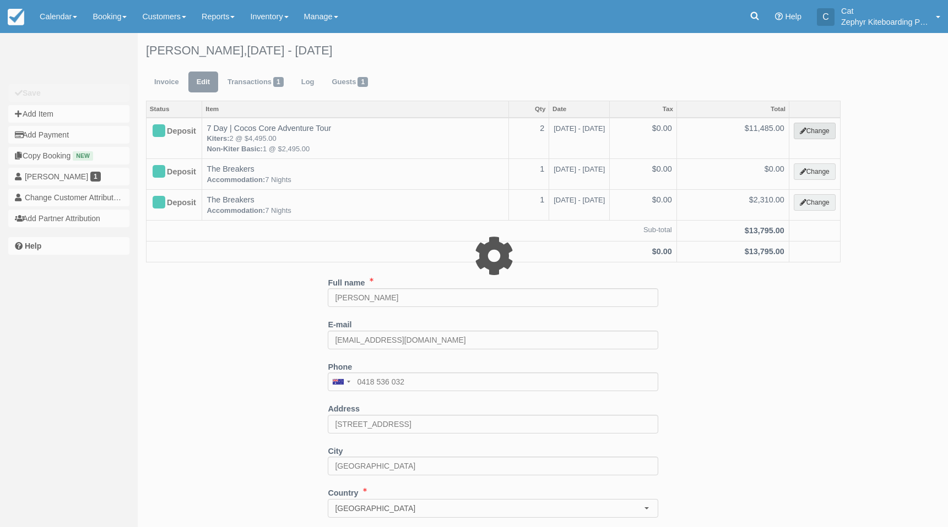
type input "11485.00"
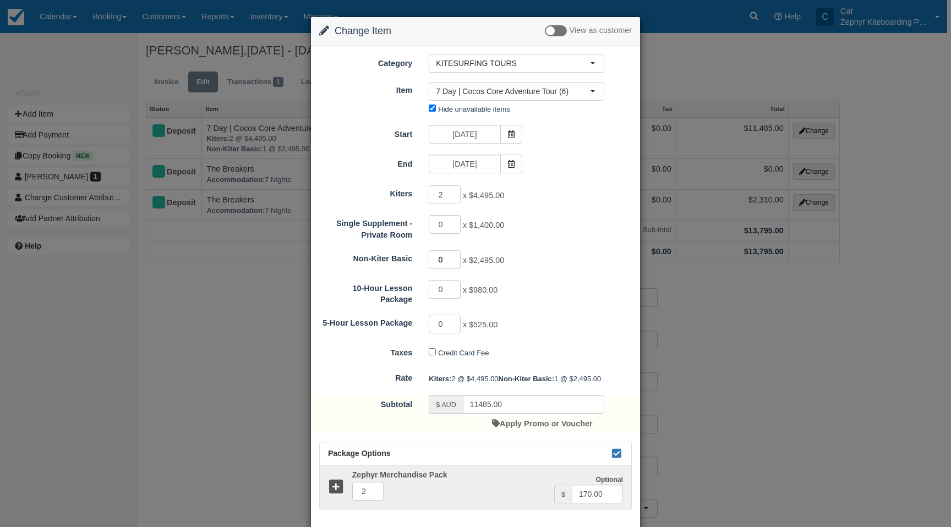
type input "0"
click at [455, 263] on input "0" at bounding box center [445, 260] width 32 height 19
click at [560, 284] on div "0 x $980.00" at bounding box center [517, 290] width 192 height 21
type input "8990.00"
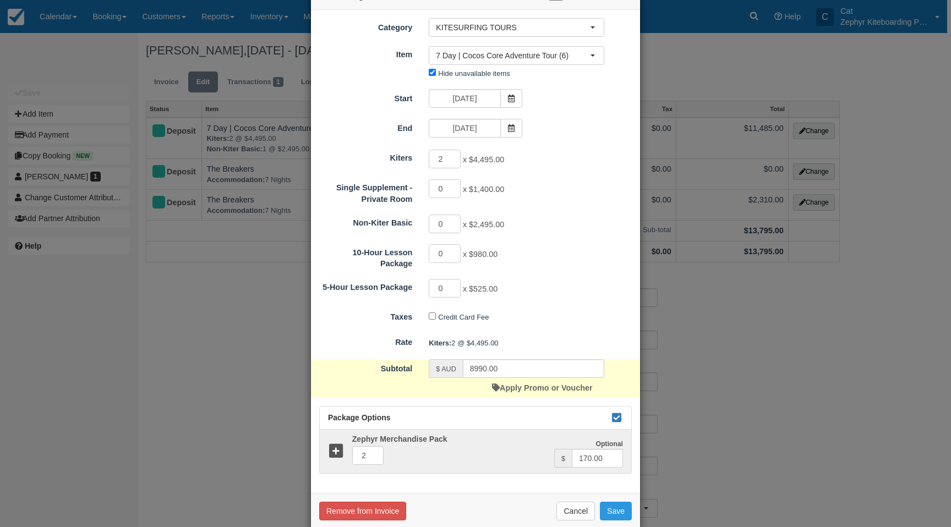
scroll to position [55, 0]
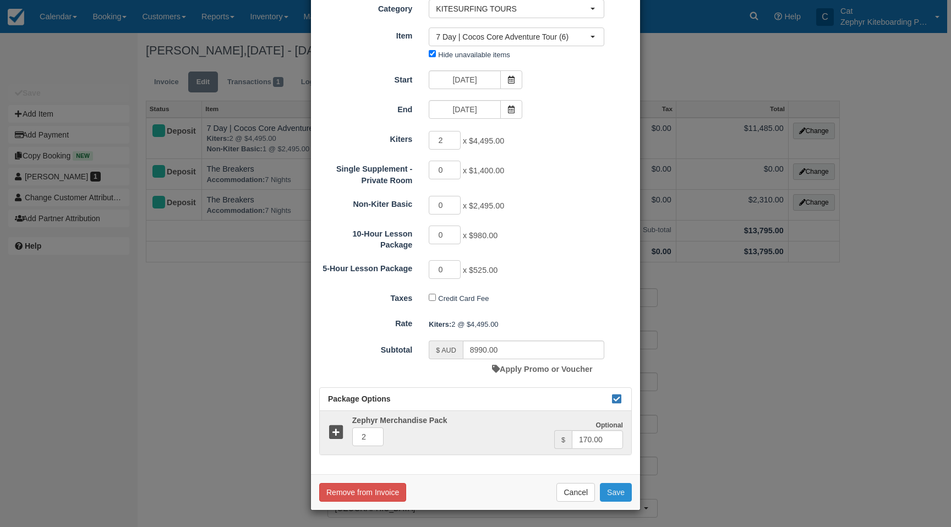
click at [613, 494] on button "Save" at bounding box center [616, 492] width 32 height 19
checkbox input "false"
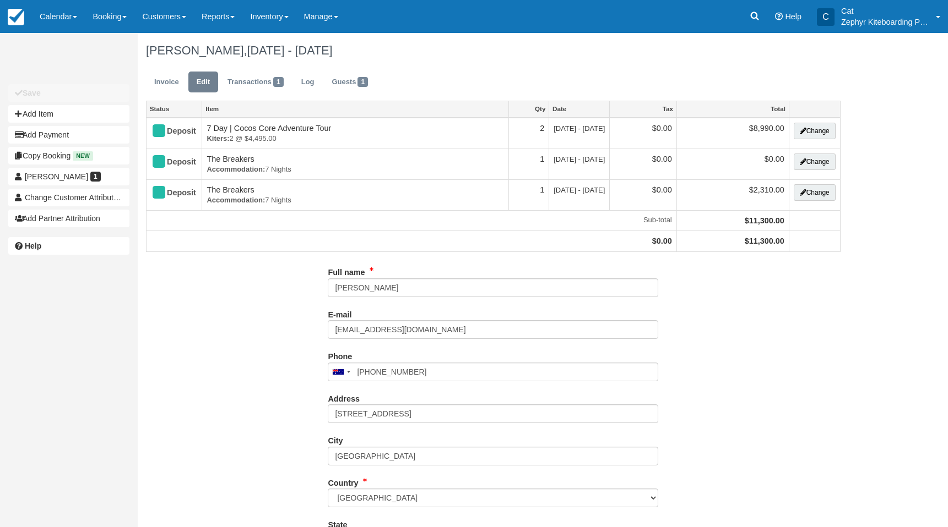
type input "0418 536 032"
click at [162, 80] on link "Invoice" at bounding box center [166, 82] width 41 height 21
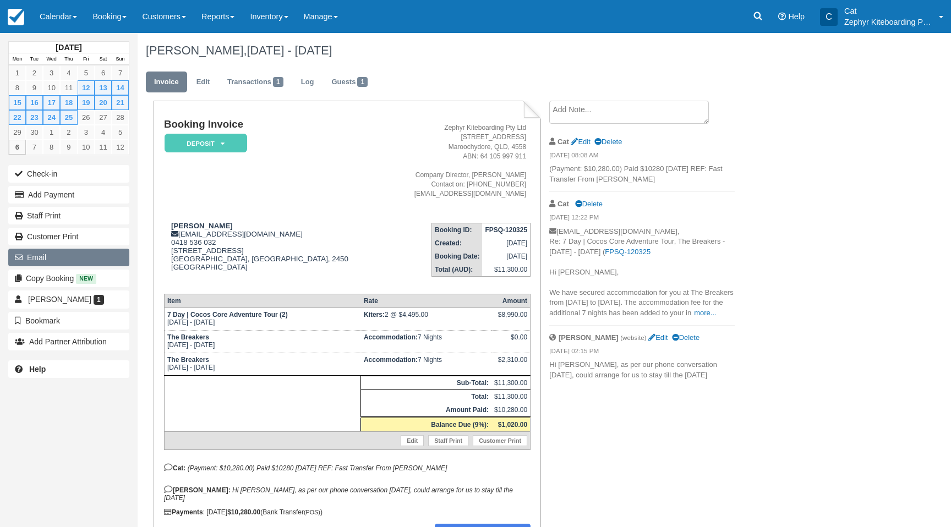
click at [82, 253] on button "Email" at bounding box center [68, 258] width 121 height 18
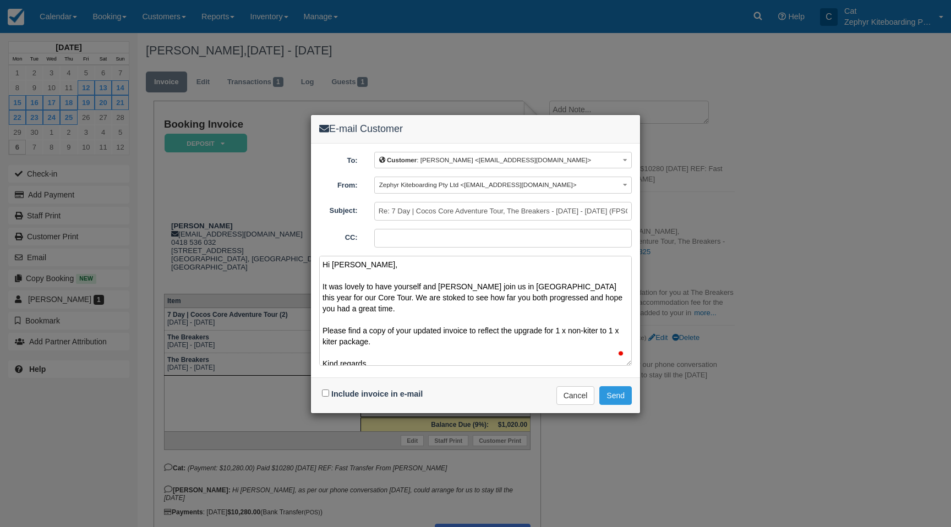
scroll to position [3, 0]
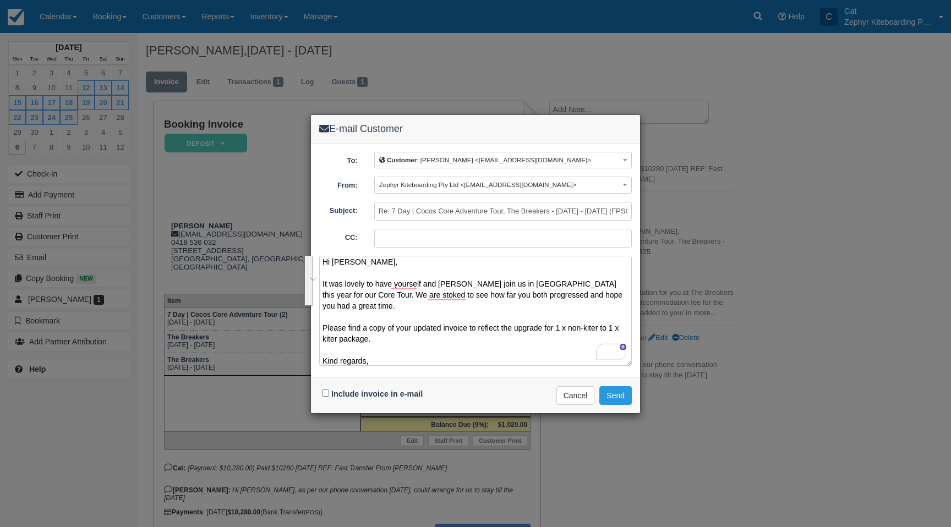
drag, startPoint x: 362, startPoint y: 327, endPoint x: 319, endPoint y: 284, distance: 61.1
click at [319, 284] on textarea "Hi Paul, It was lovely to have yourself and Debbie join us in Cocos this year f…" at bounding box center [475, 311] width 313 height 110
click at [313, 288] on button "See rewrite suggestions" at bounding box center [308, 279] width 9 height 53
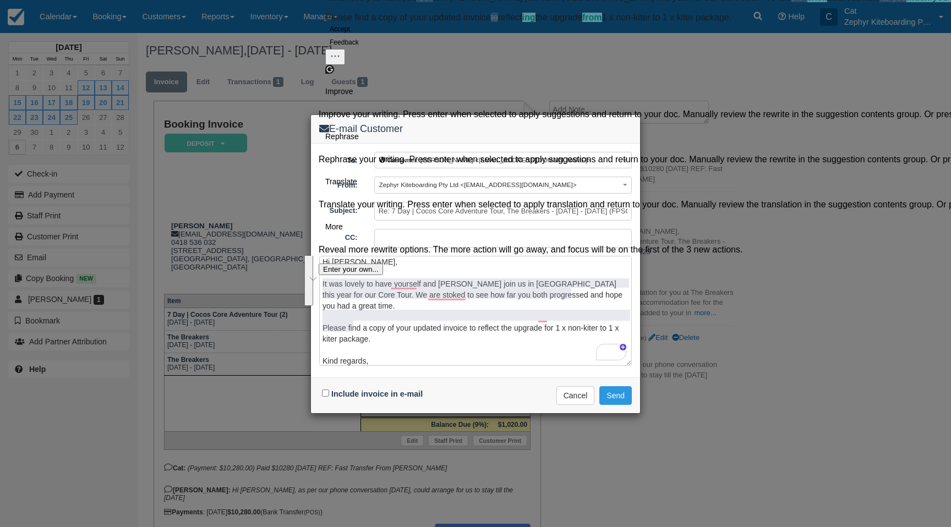
click at [354, 36] on button "Accept" at bounding box center [339, 29] width 29 height 13
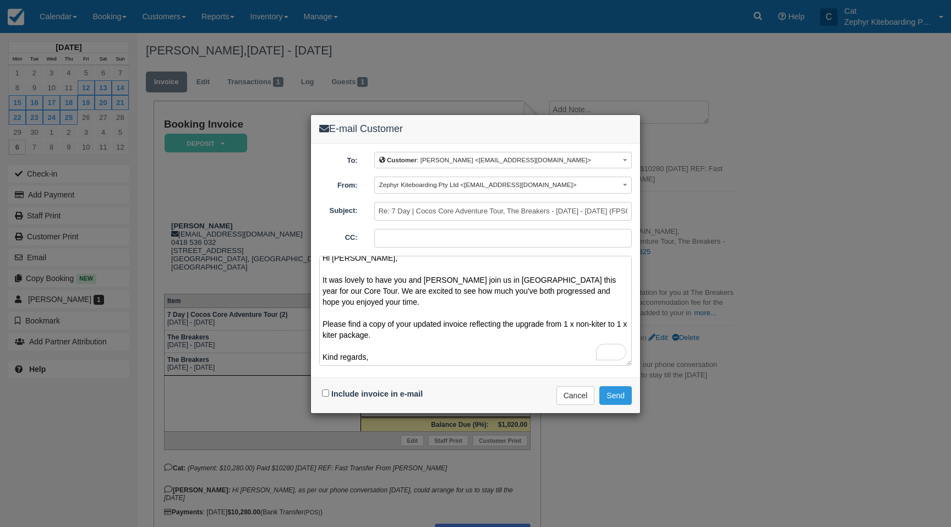
scroll to position [7, 0]
type textarea "Hi Paul, It was lovely to have you and Debbie join us in Cocos this year for ou…"
click at [324, 392] on input "Include invoice in e-mail" at bounding box center [325, 393] width 7 height 7
checkbox input "true"
click at [612, 390] on button "Send" at bounding box center [616, 395] width 32 height 19
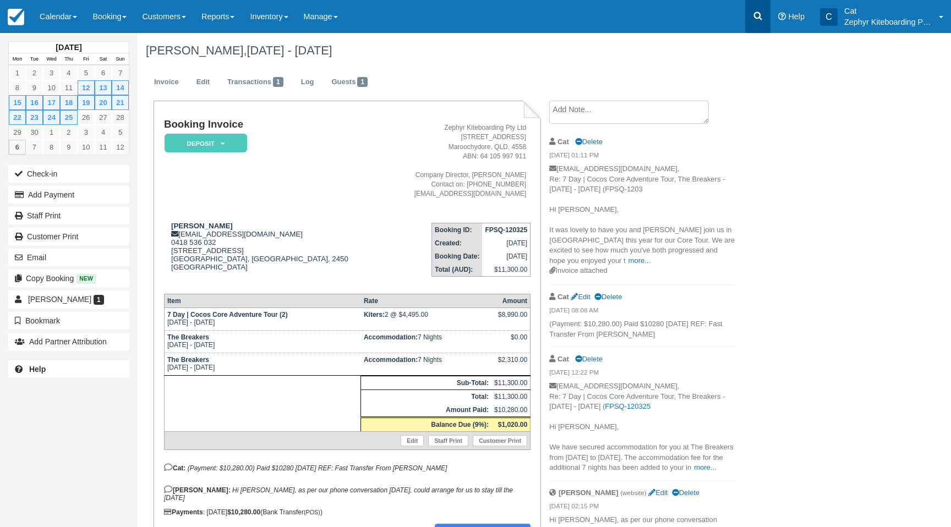
click at [763, 18] on icon at bounding box center [758, 15] width 11 height 11
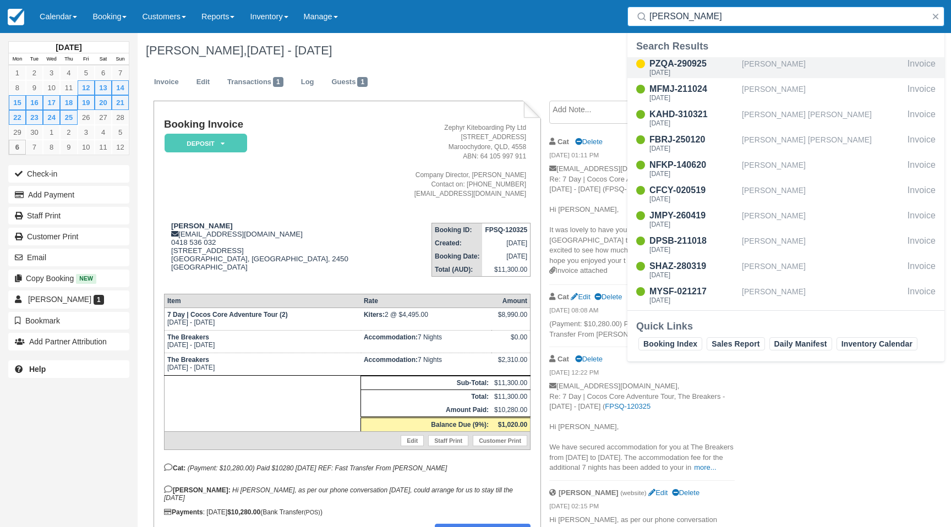
type input "[PERSON_NAME]"
click at [703, 68] on div "PZQA-290925" at bounding box center [694, 63] width 88 height 13
